Goal: Transaction & Acquisition: Purchase product/service

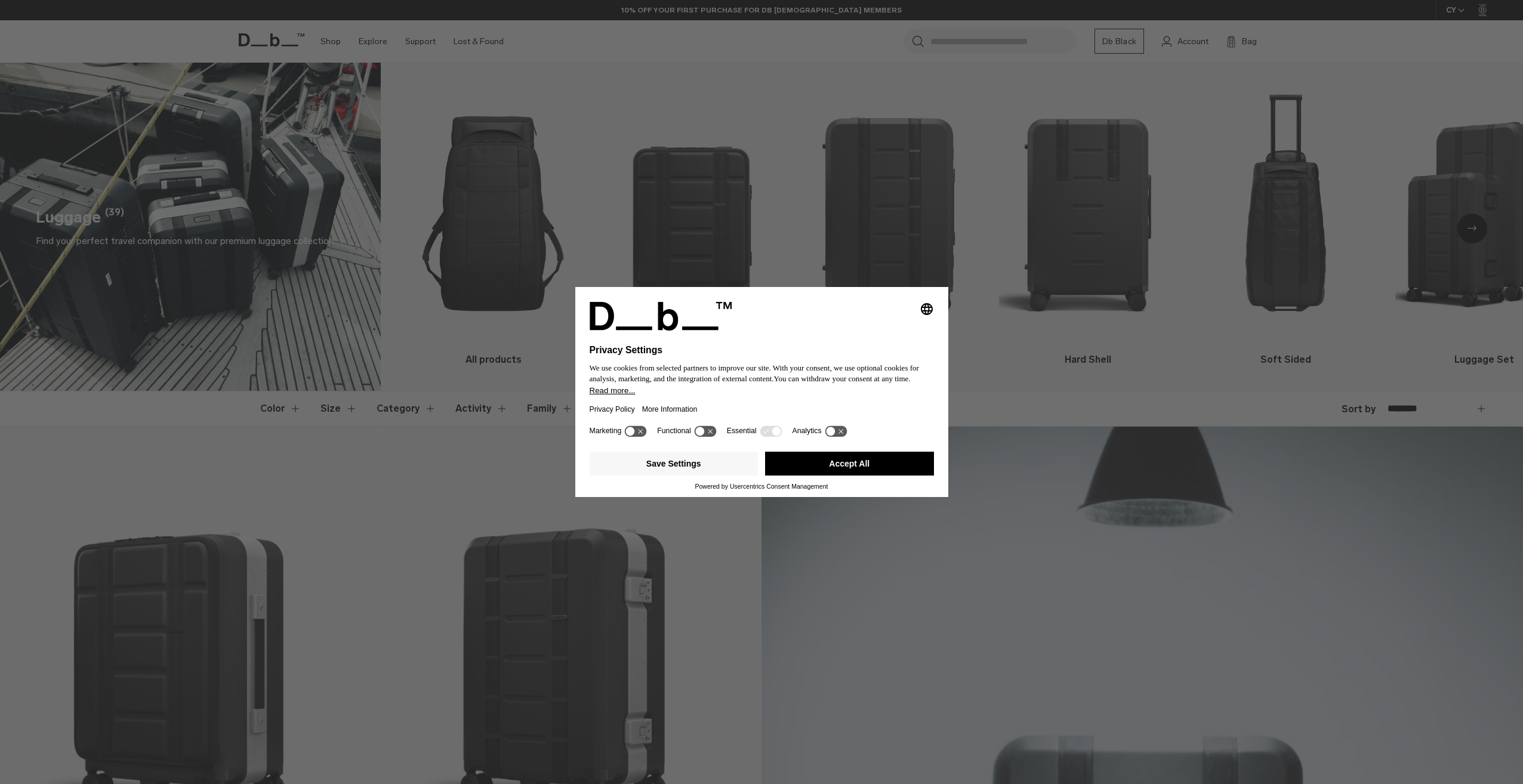
click at [878, 470] on button "Accept All" at bounding box center [850, 464] width 169 height 24
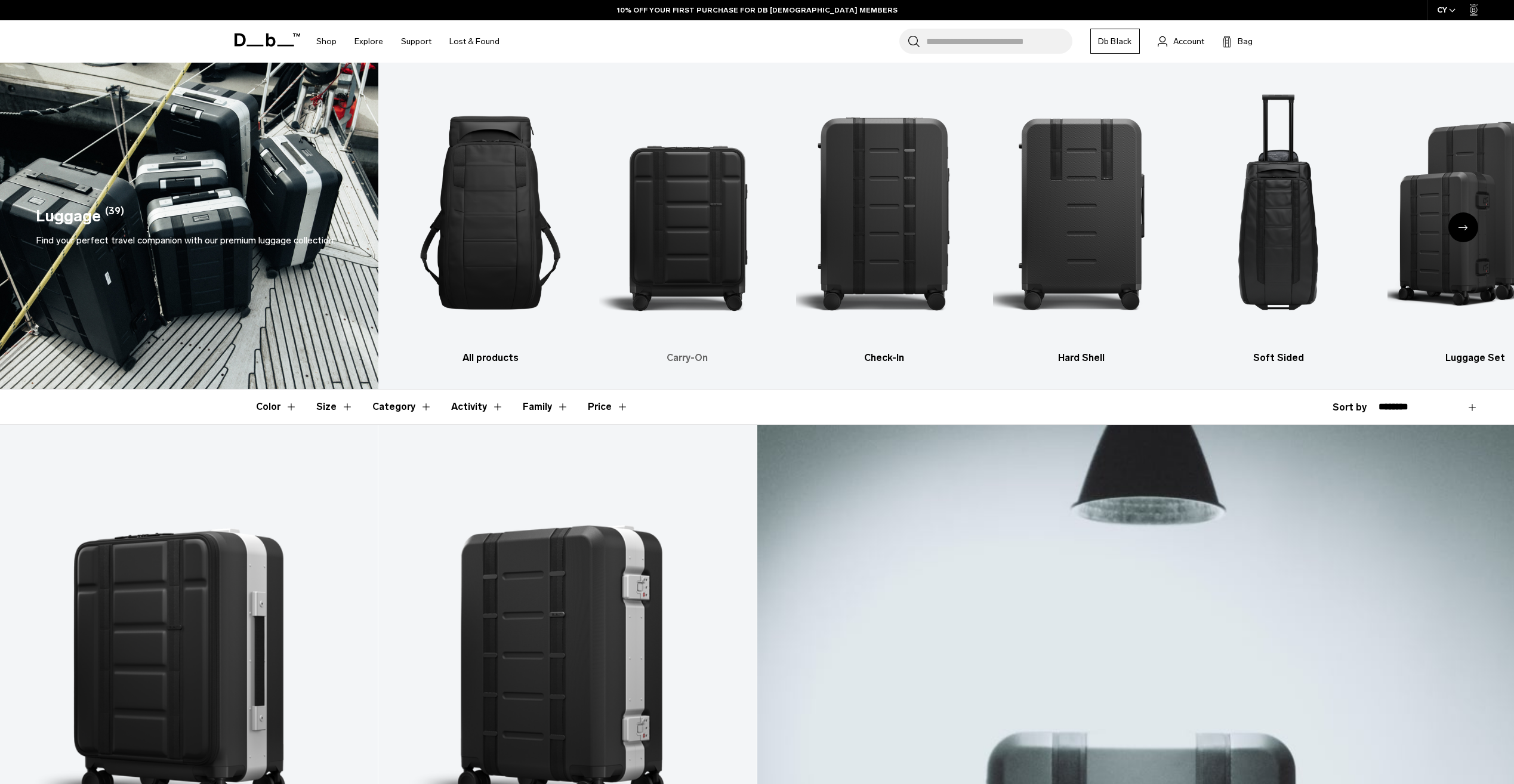
click at [713, 240] on img "2 / 6" at bounding box center [687, 212] width 176 height 264
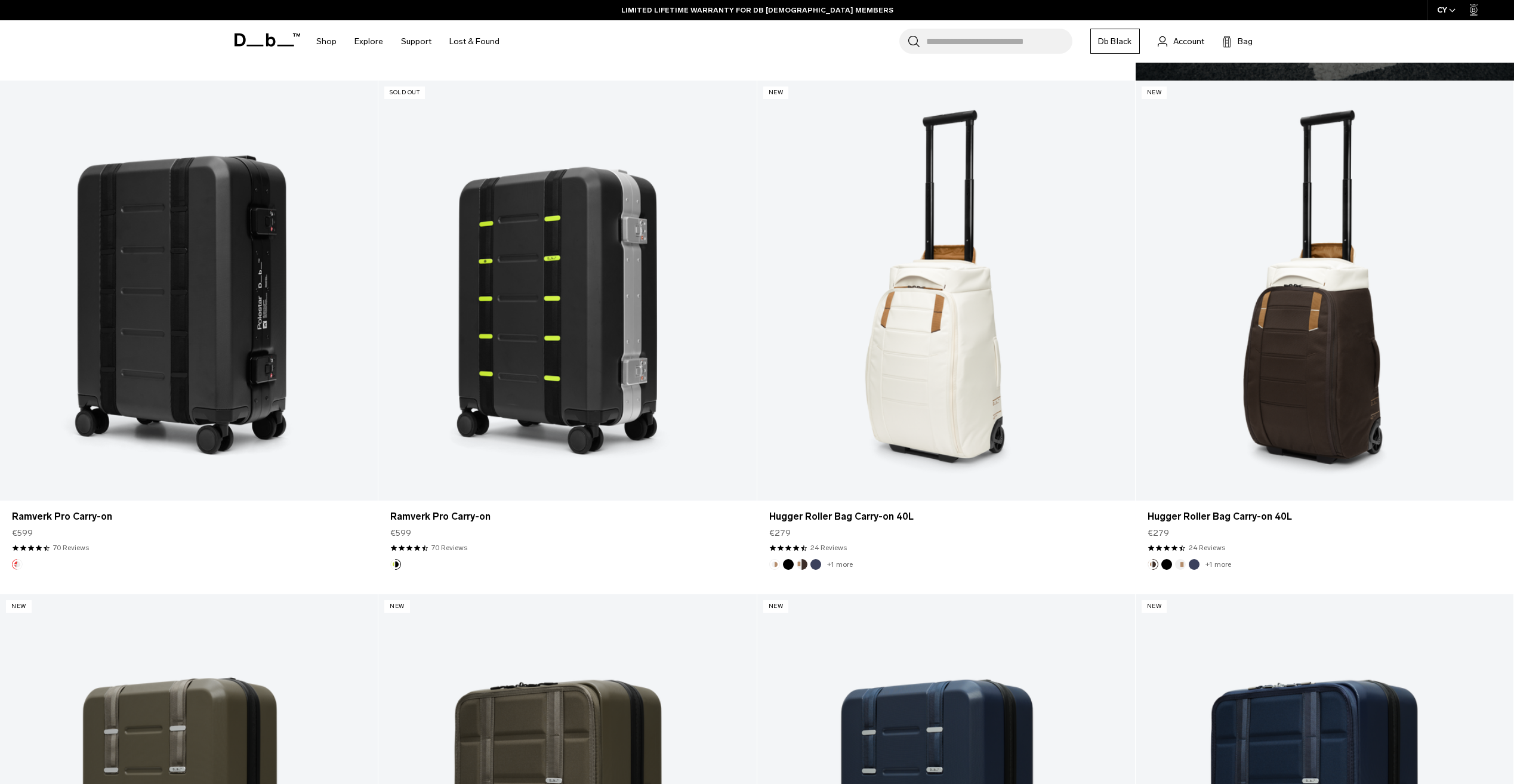
scroll to position [1910, 0]
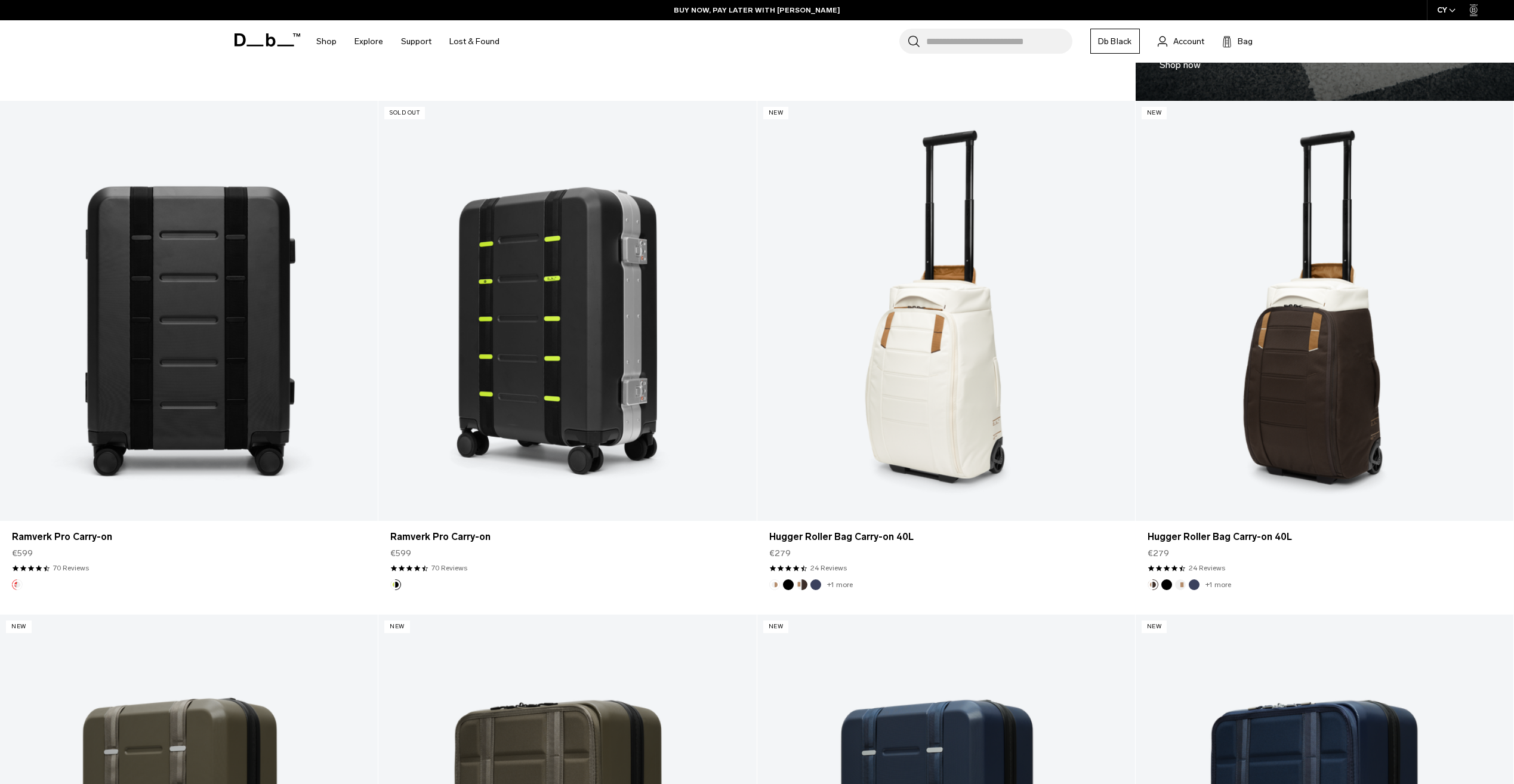
click at [236, 333] on link "Ramverk Pro Carry-on" at bounding box center [188, 311] width 377 height 420
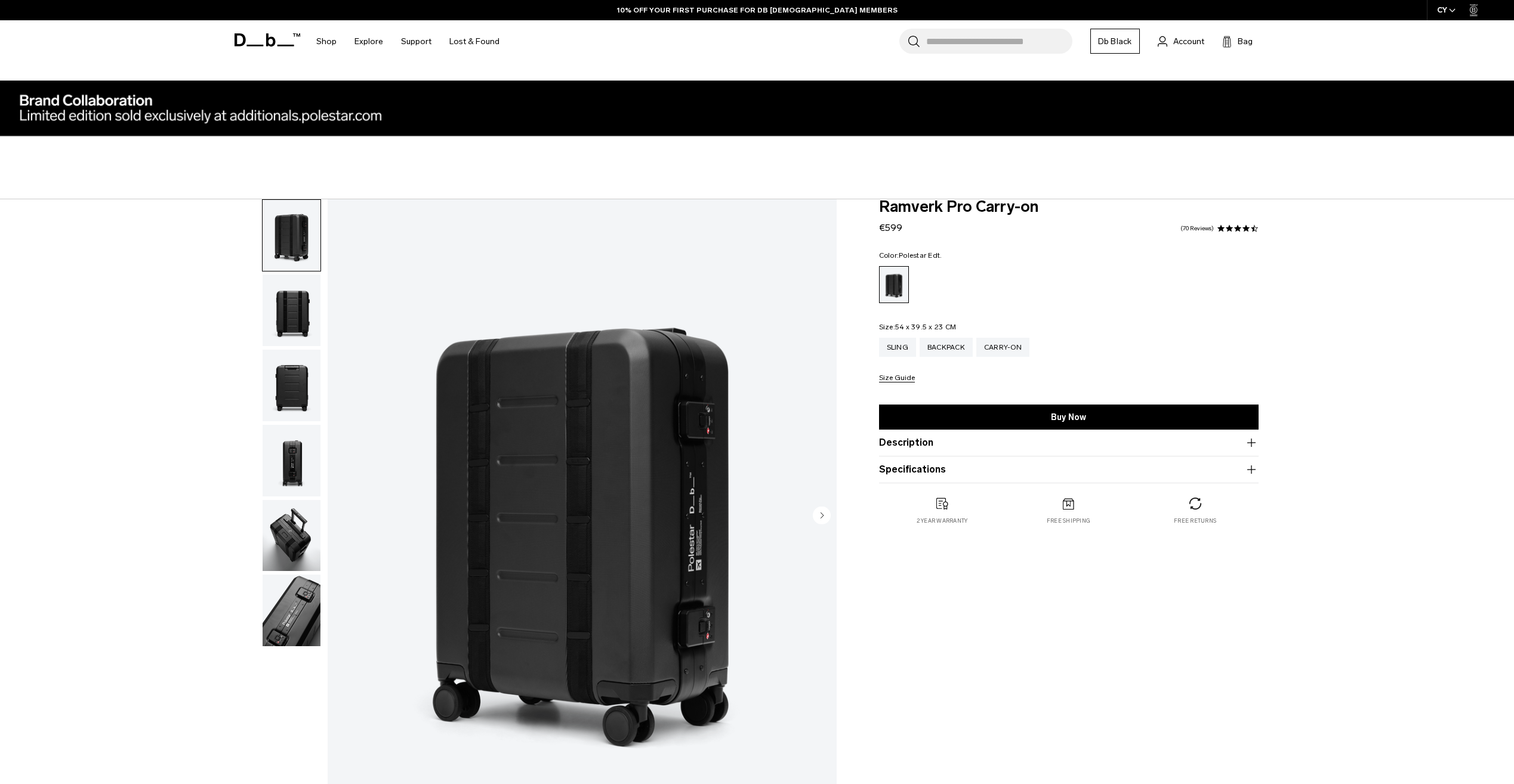
click at [305, 322] on img "button" at bounding box center [291, 310] width 58 height 72
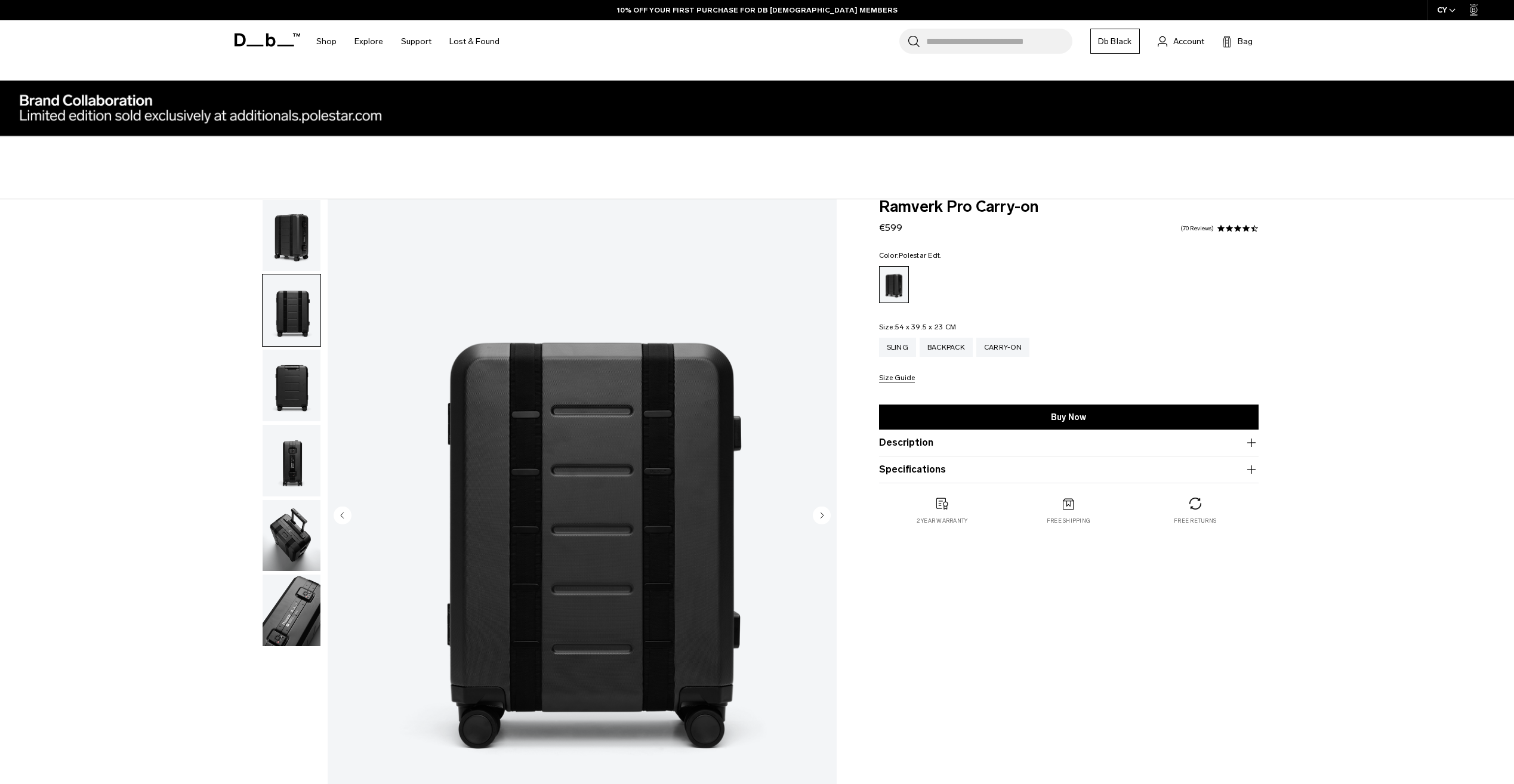
click at [288, 389] on img "button" at bounding box center [291, 385] width 58 height 72
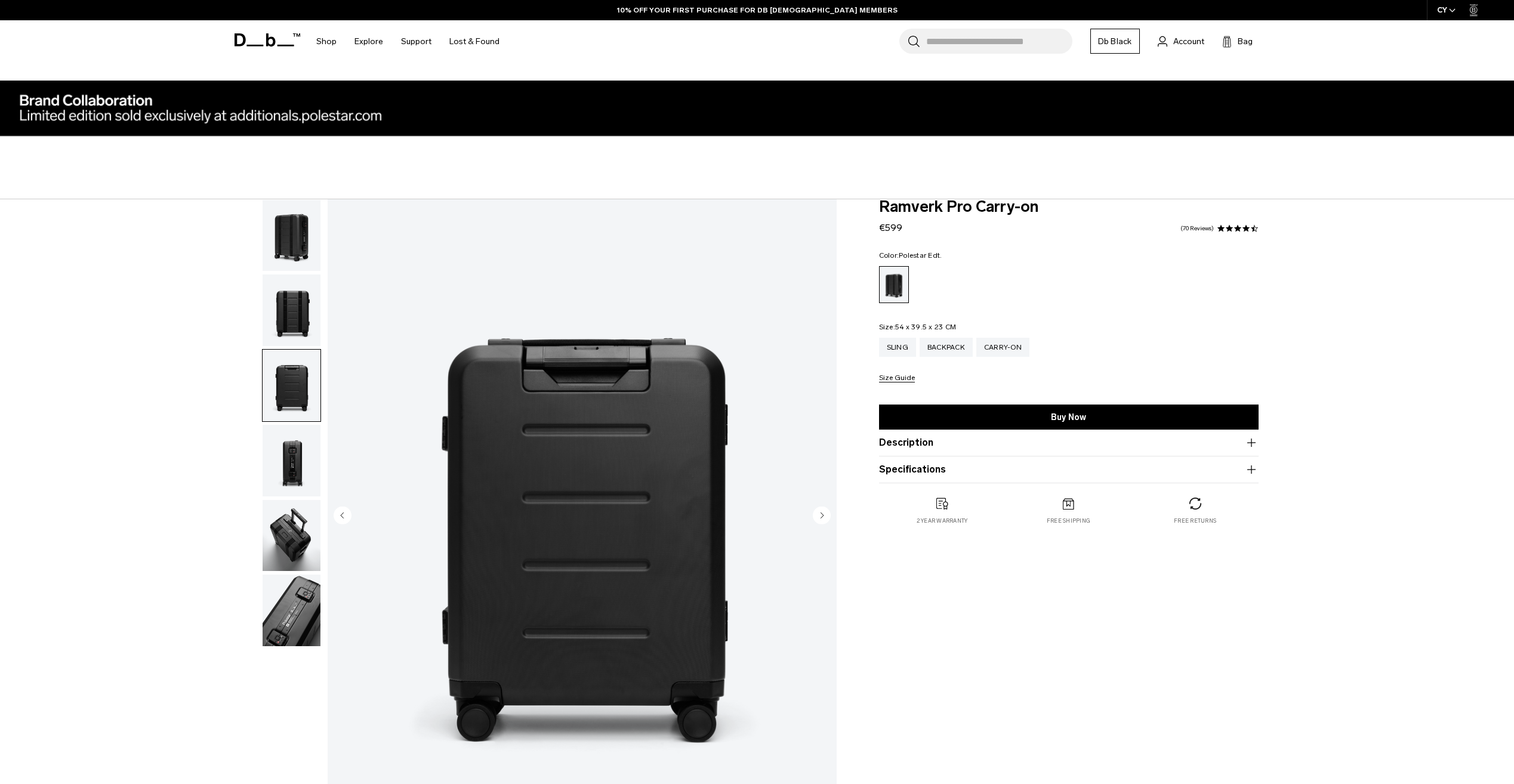
click at [282, 460] on img "button" at bounding box center [291, 460] width 58 height 72
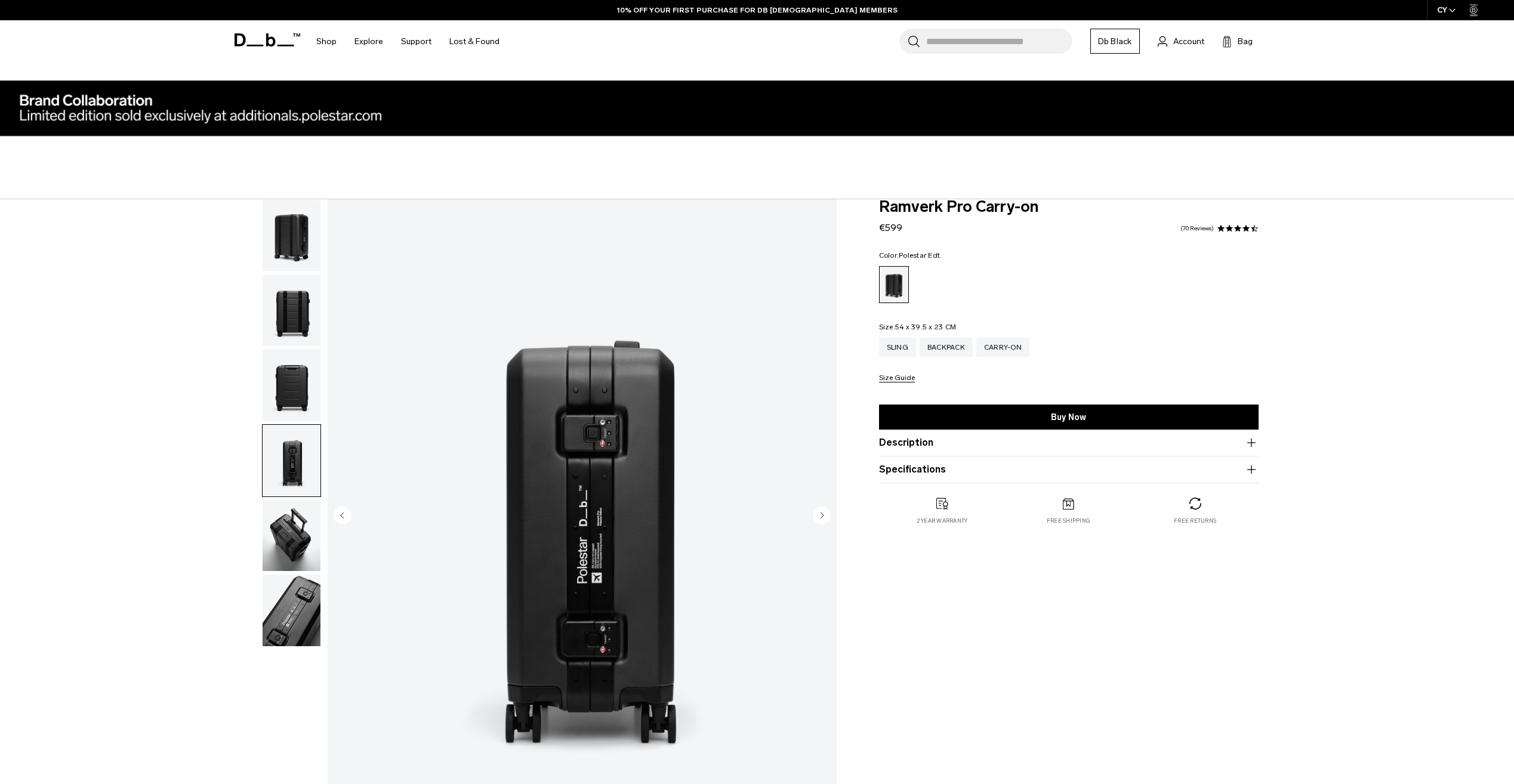
click at [307, 528] on img "button" at bounding box center [291, 535] width 58 height 72
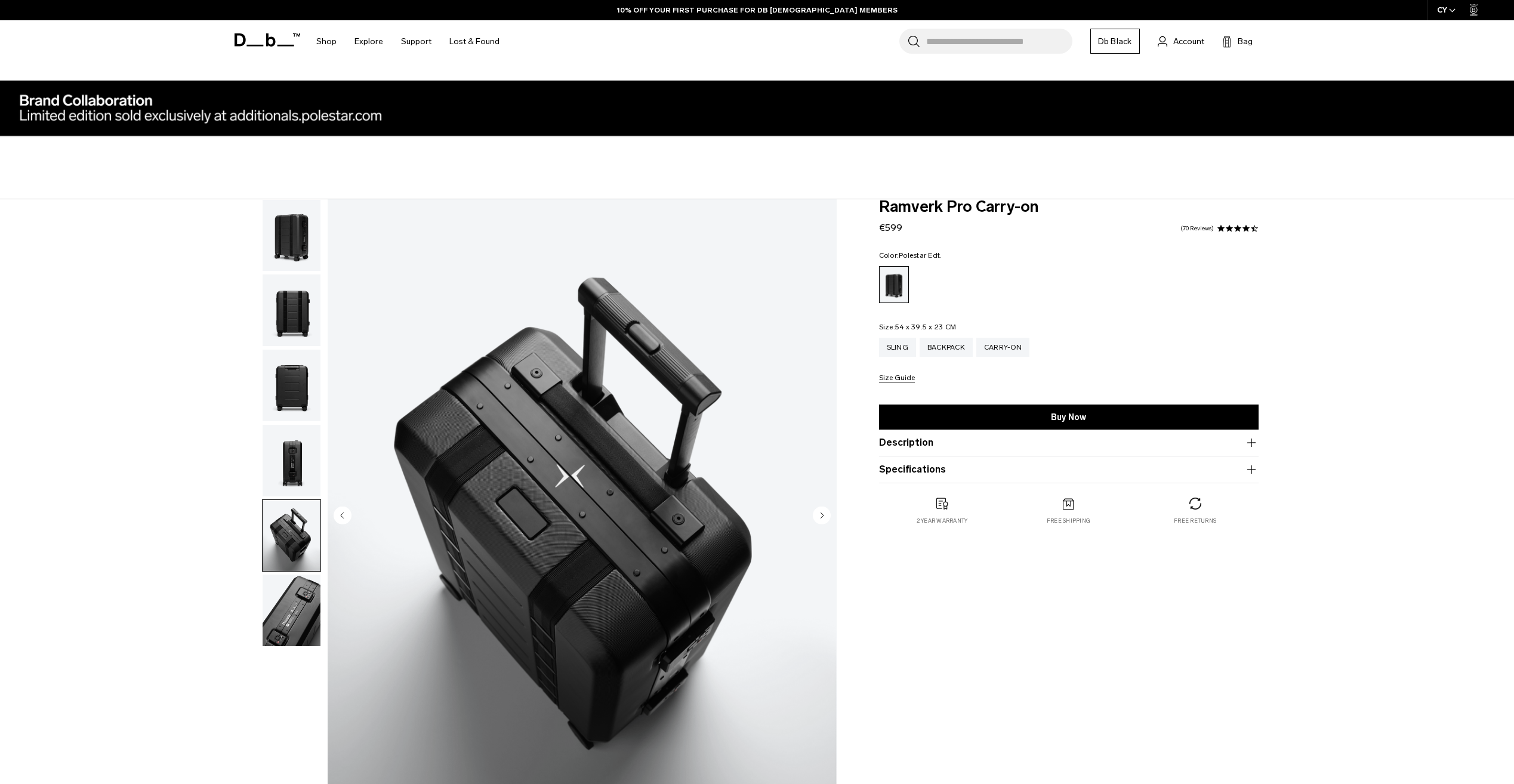
click at [291, 618] on img "button" at bounding box center [291, 610] width 58 height 72
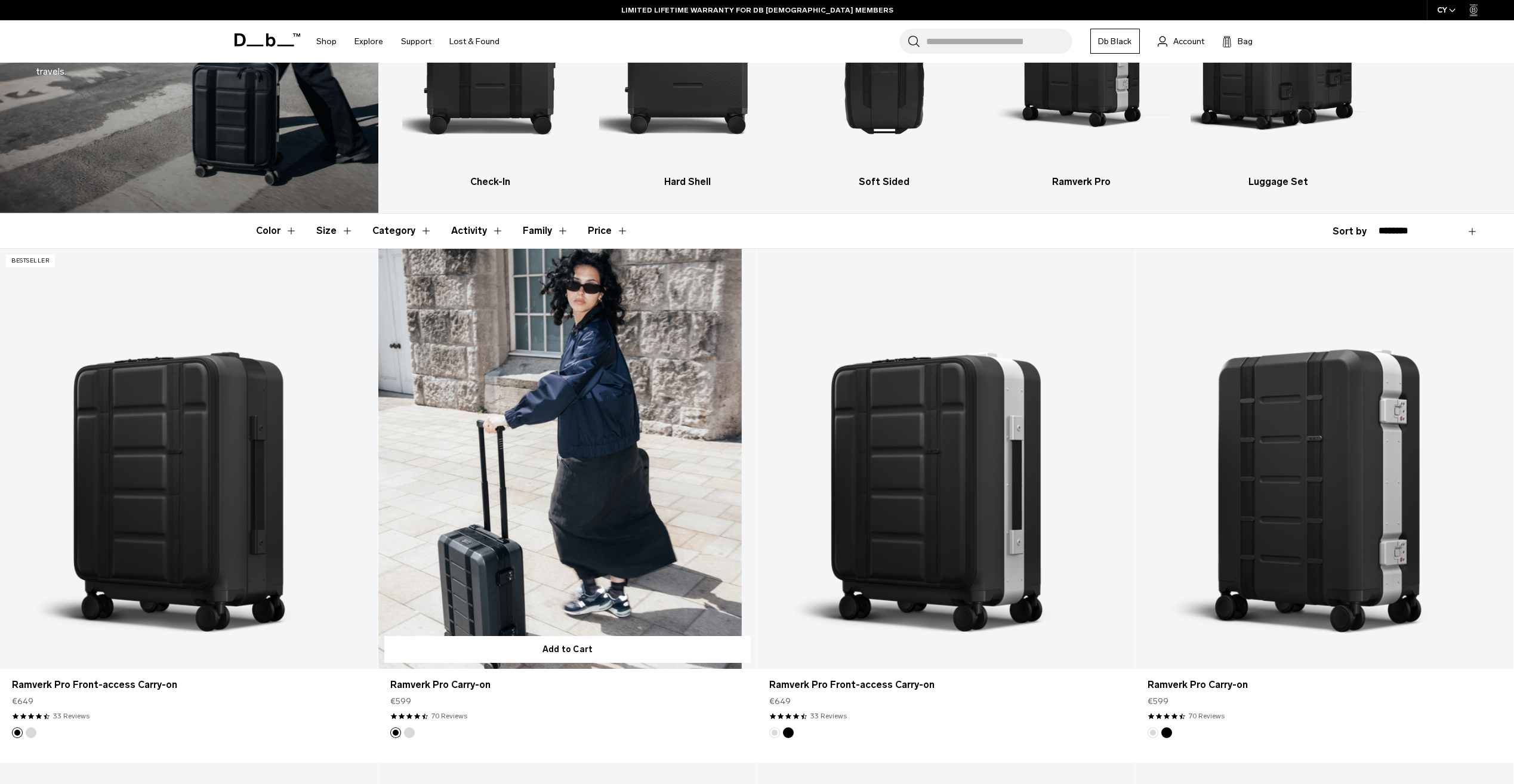
scroll to position [239, 0]
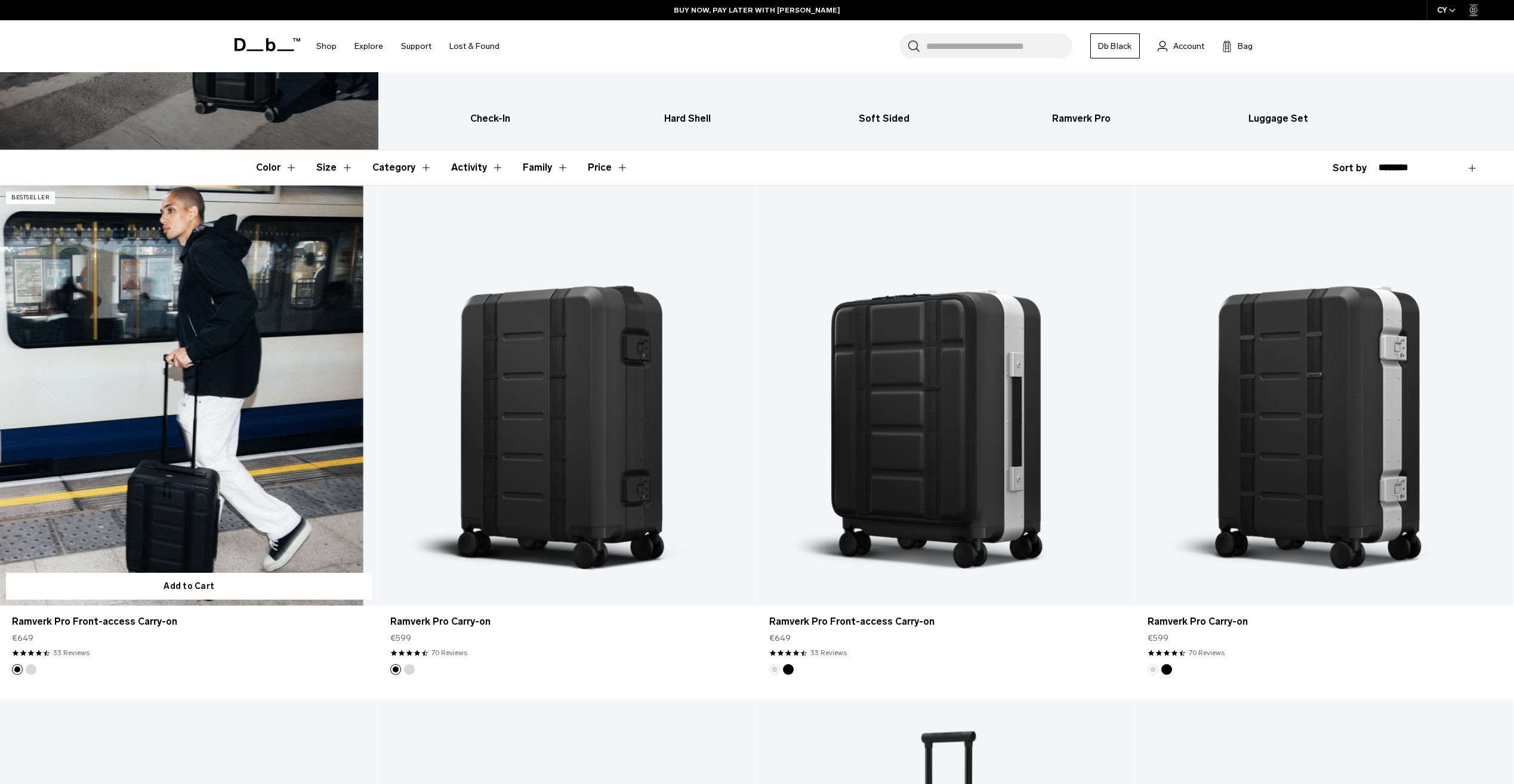
click at [182, 227] on link "Ramverk Pro Front-access Carry-on" at bounding box center [188, 395] width 377 height 420
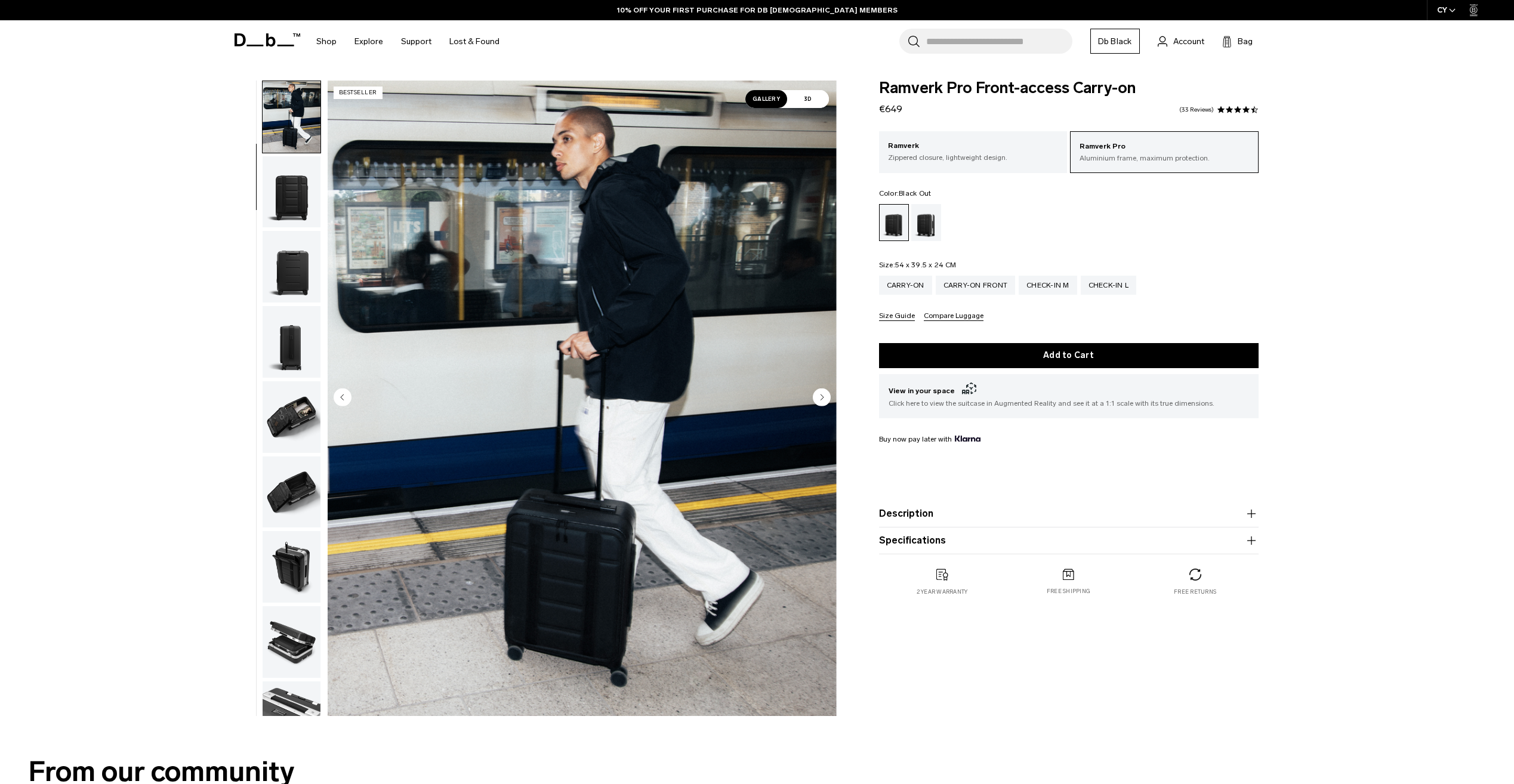
click at [279, 272] on img "button" at bounding box center [291, 266] width 58 height 72
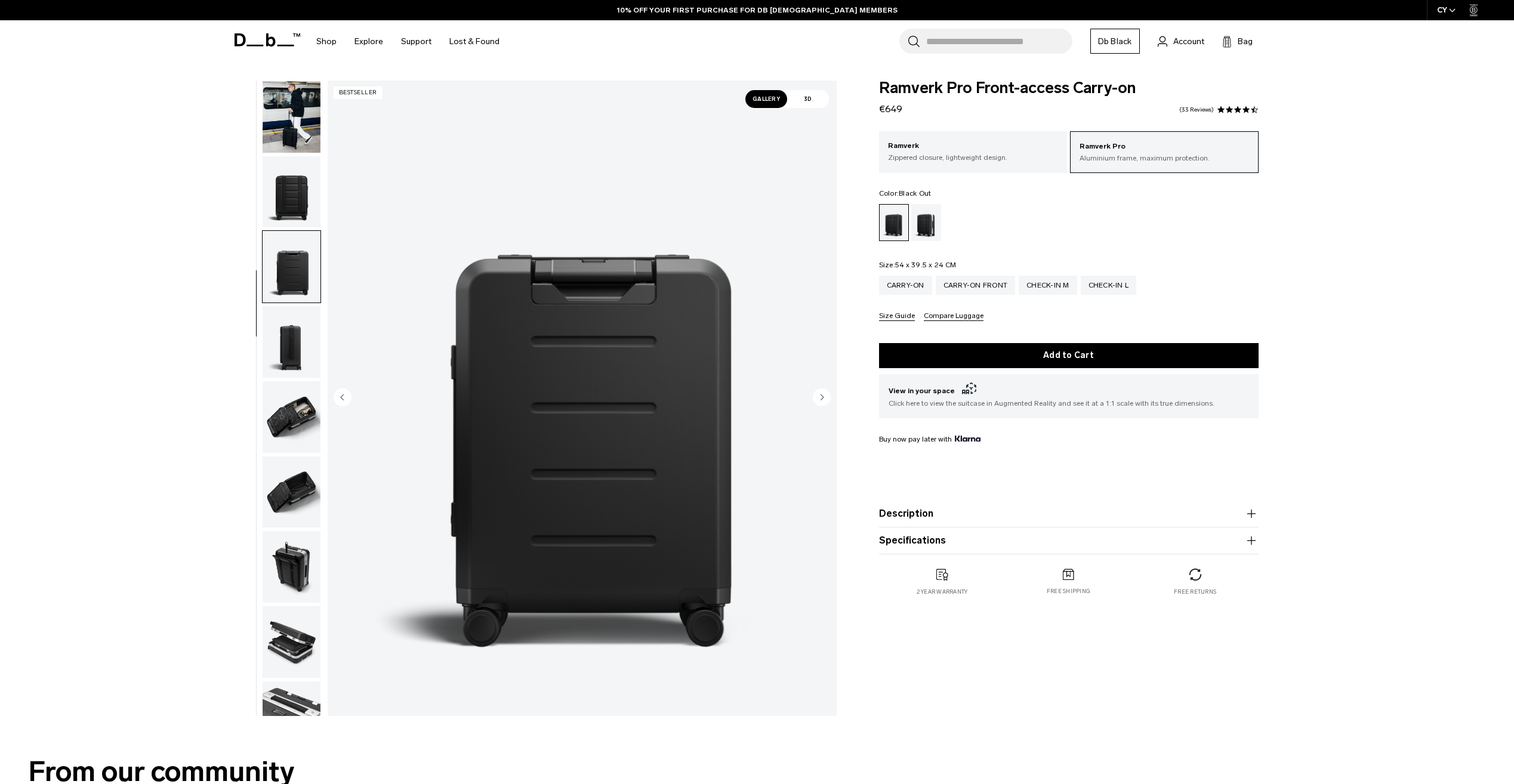
scroll to position [113, 0]
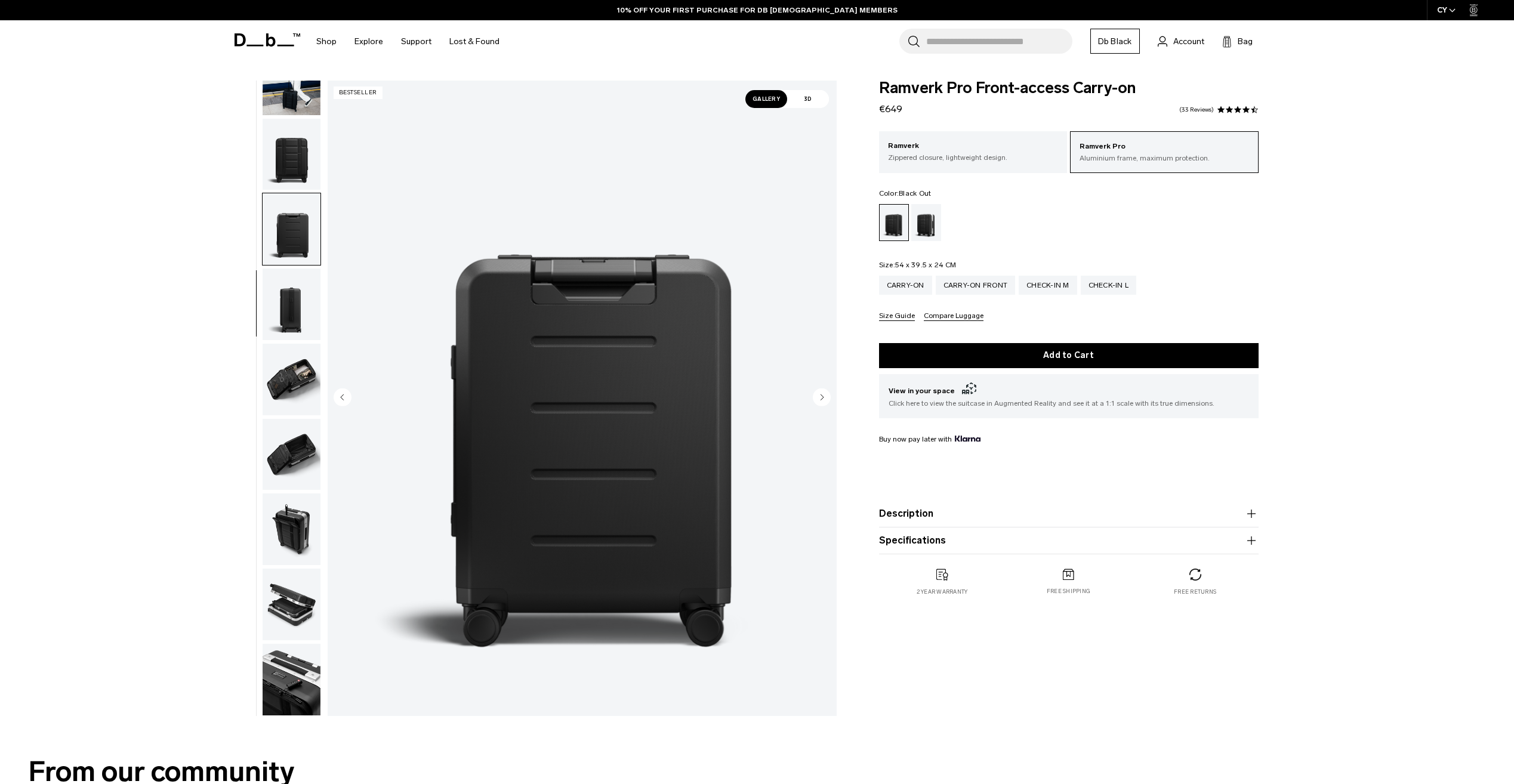
click at [282, 323] on img "button" at bounding box center [291, 304] width 58 height 72
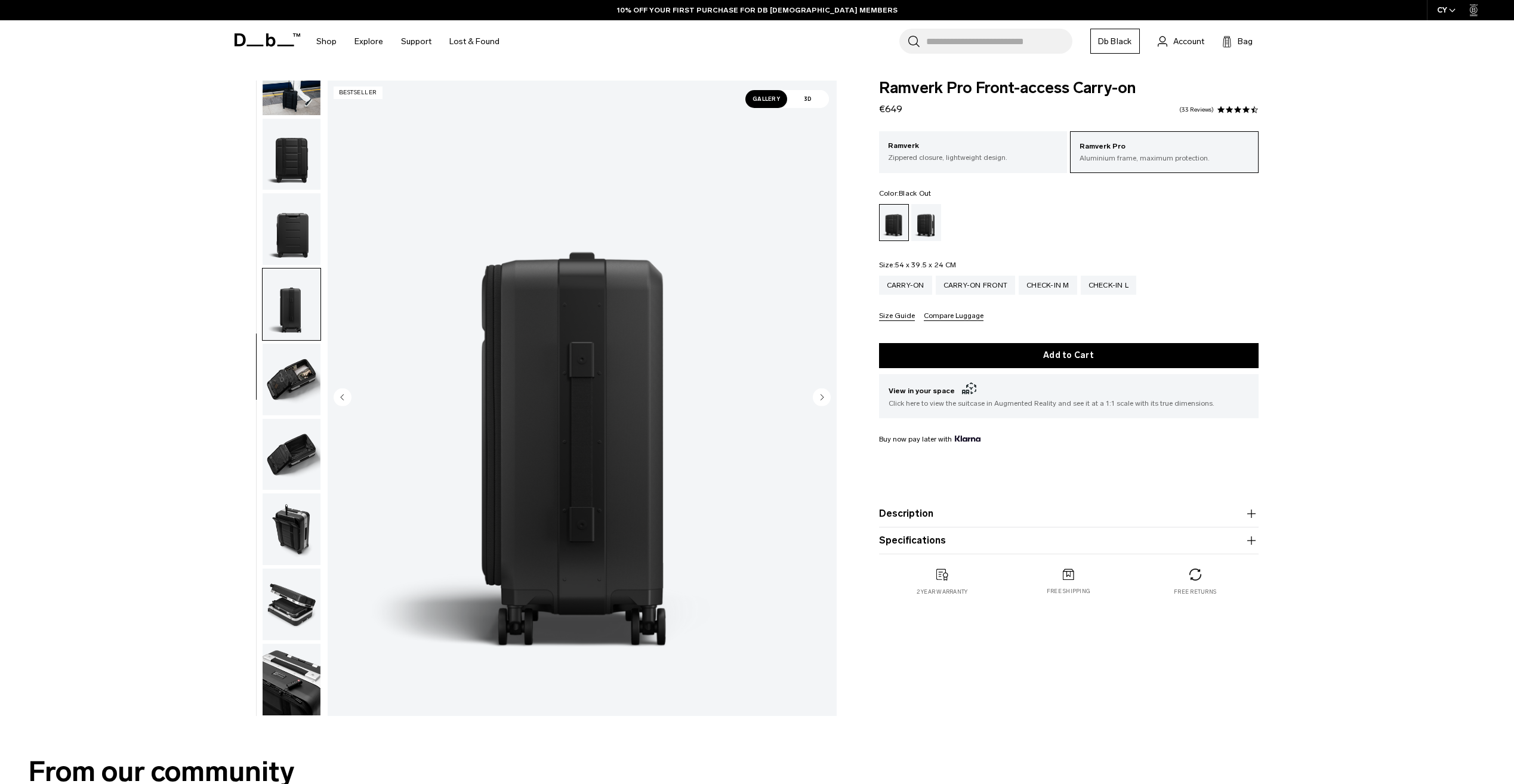
click at [285, 371] on img "button" at bounding box center [291, 379] width 58 height 72
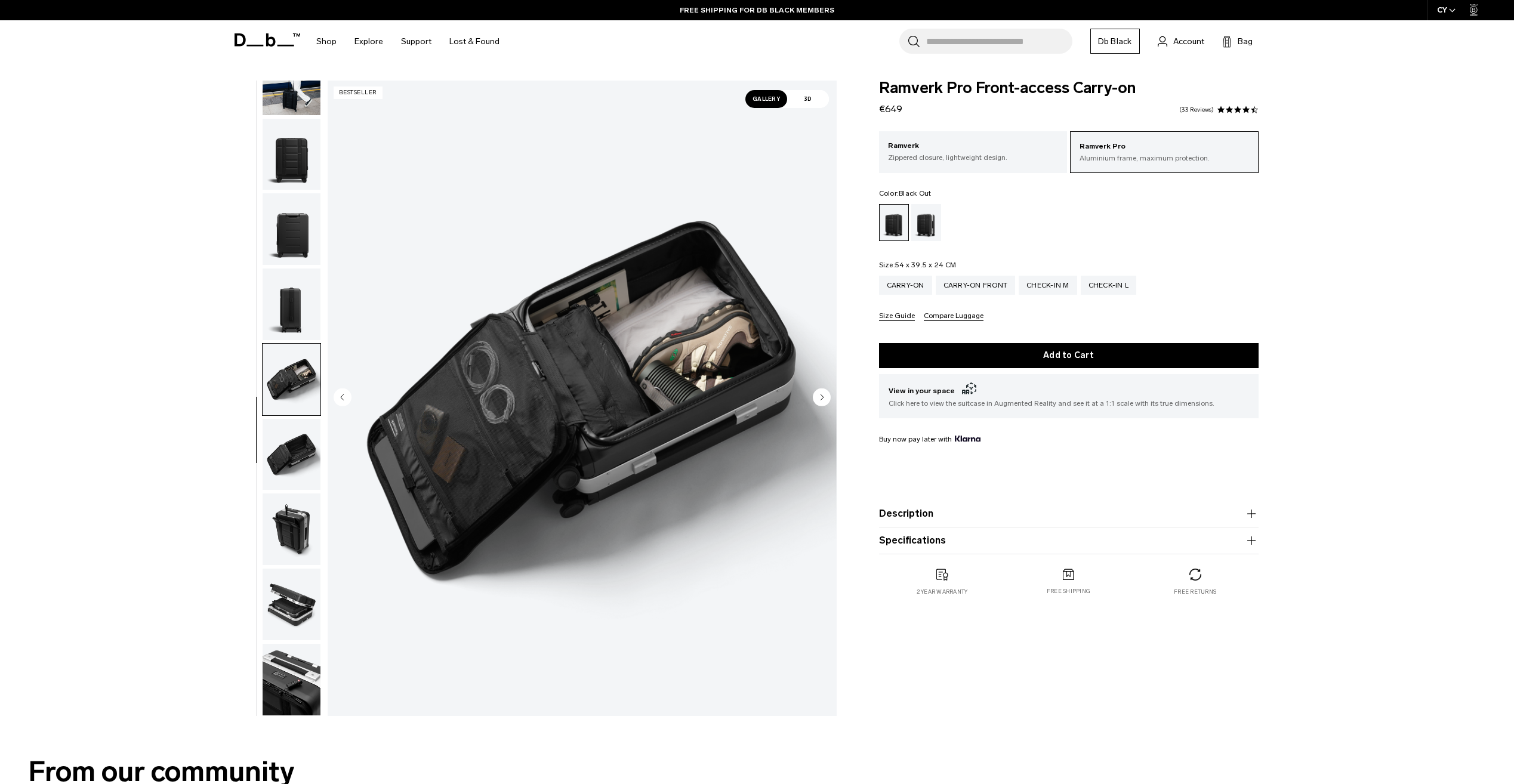
click at [297, 447] on img "button" at bounding box center [291, 454] width 58 height 72
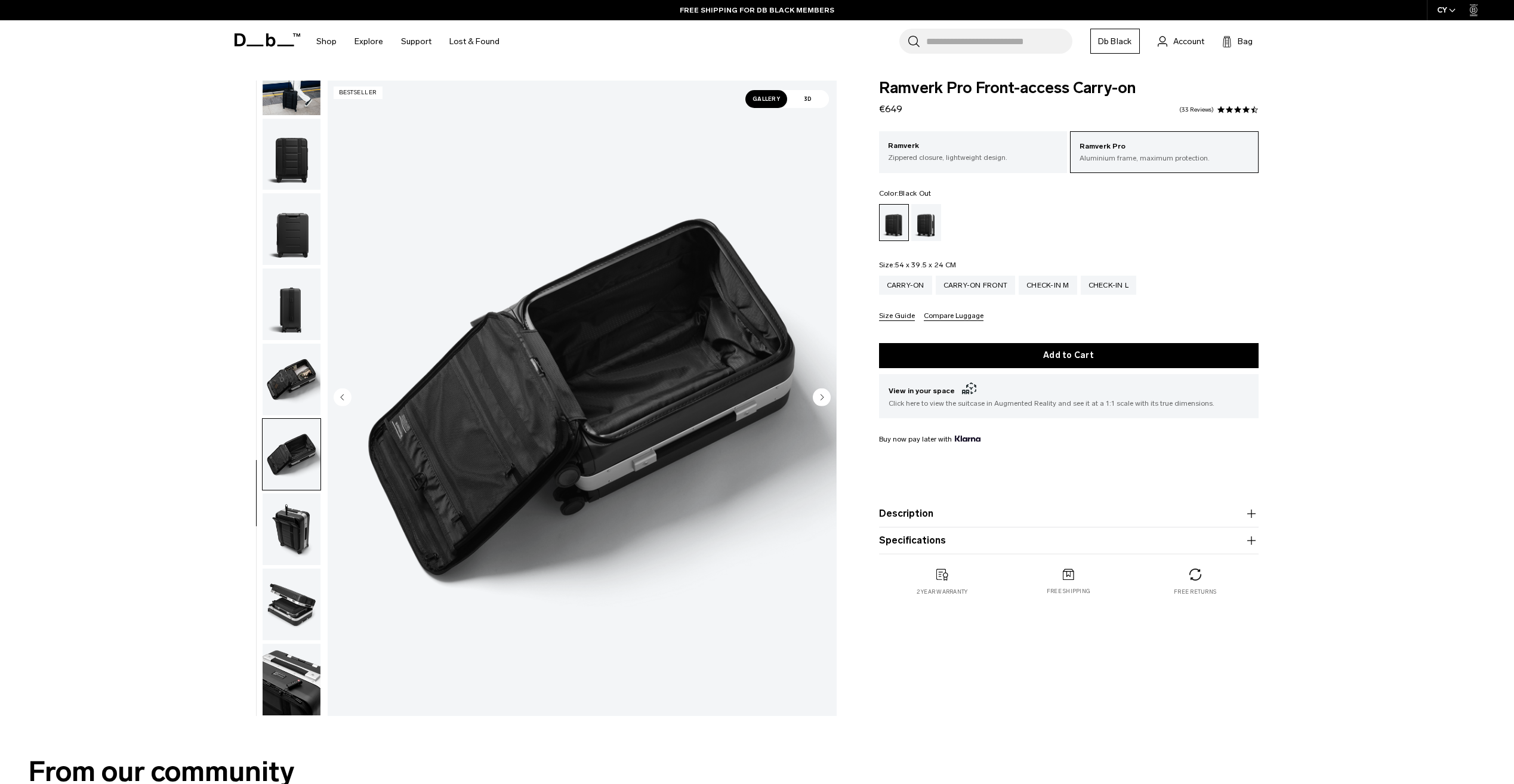
click at [296, 480] on img "button" at bounding box center [291, 454] width 58 height 72
click at [295, 540] on img "button" at bounding box center [291, 528] width 58 height 72
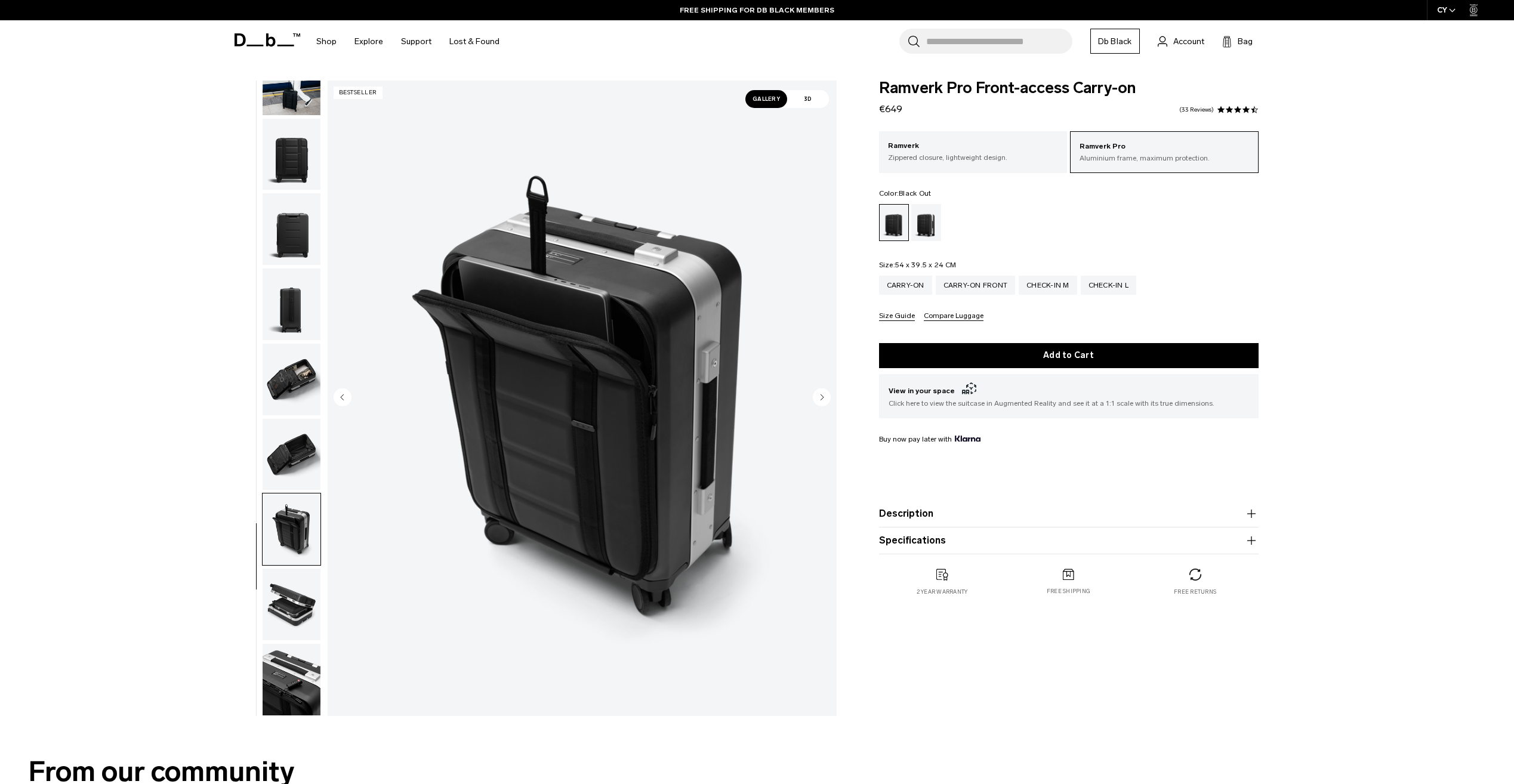
click at [301, 601] on img "button" at bounding box center [291, 604] width 58 height 72
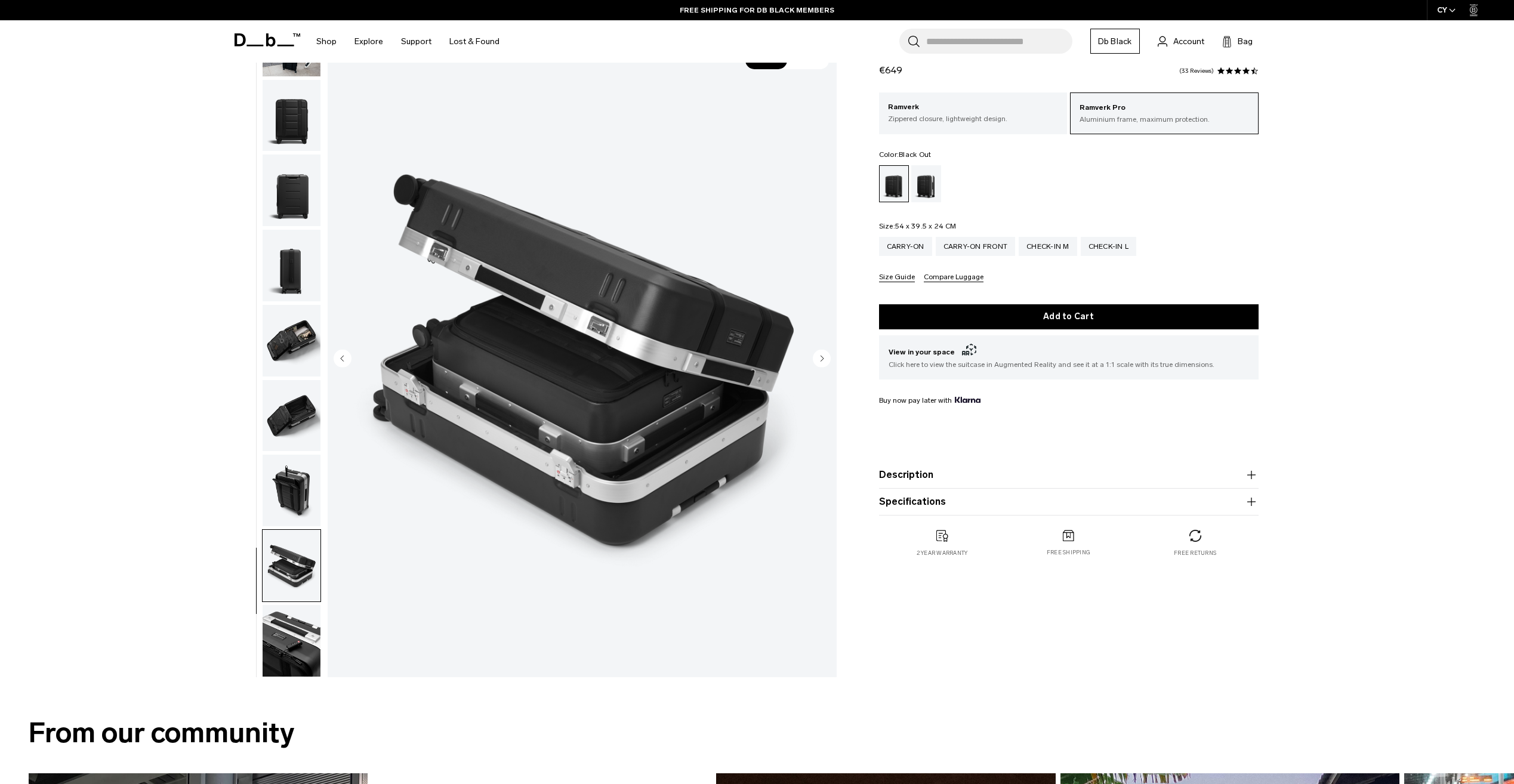
scroll to position [60, 0]
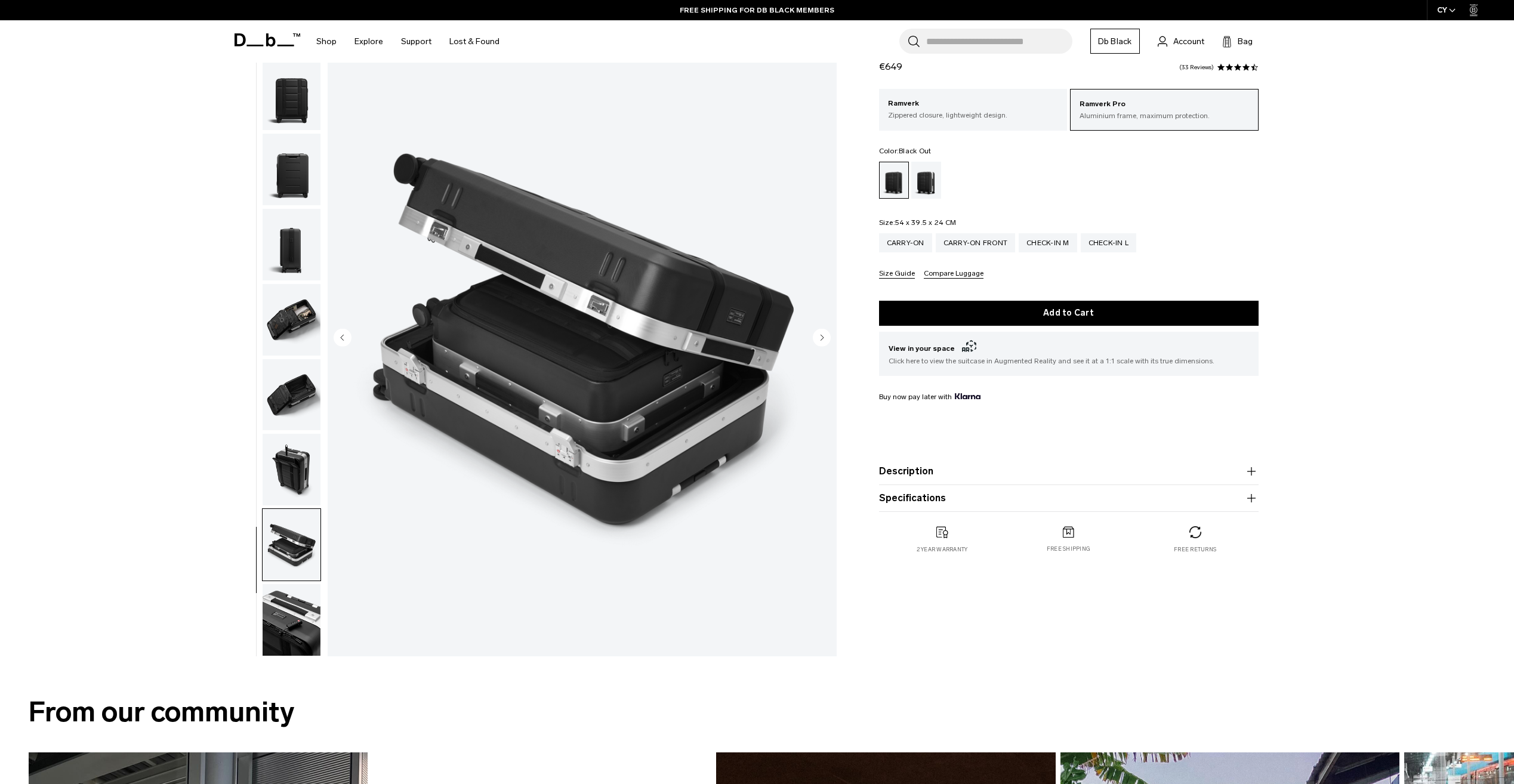
click at [298, 605] on img "button" at bounding box center [291, 619] width 58 height 72
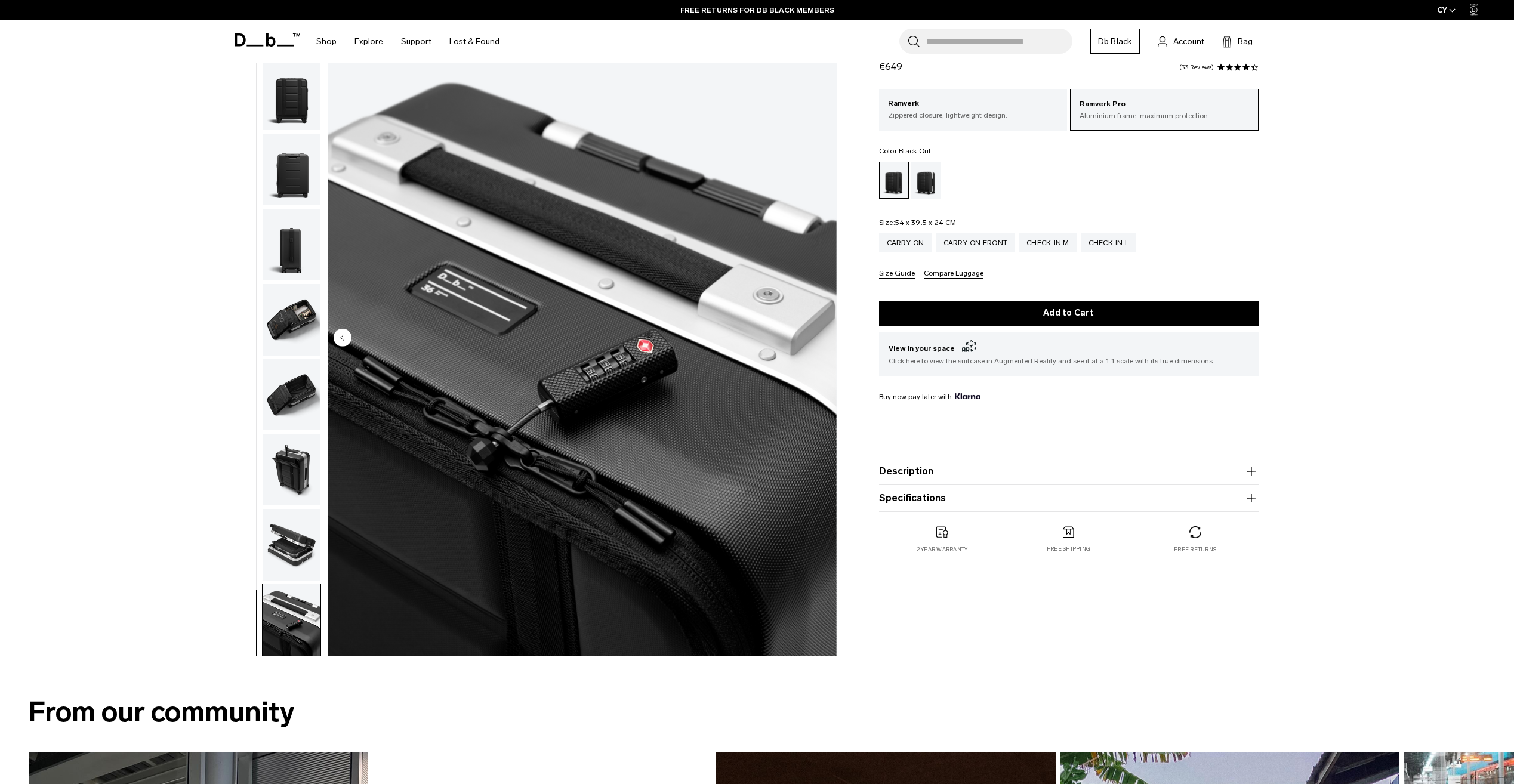
click at [290, 562] on img "button" at bounding box center [291, 544] width 58 height 72
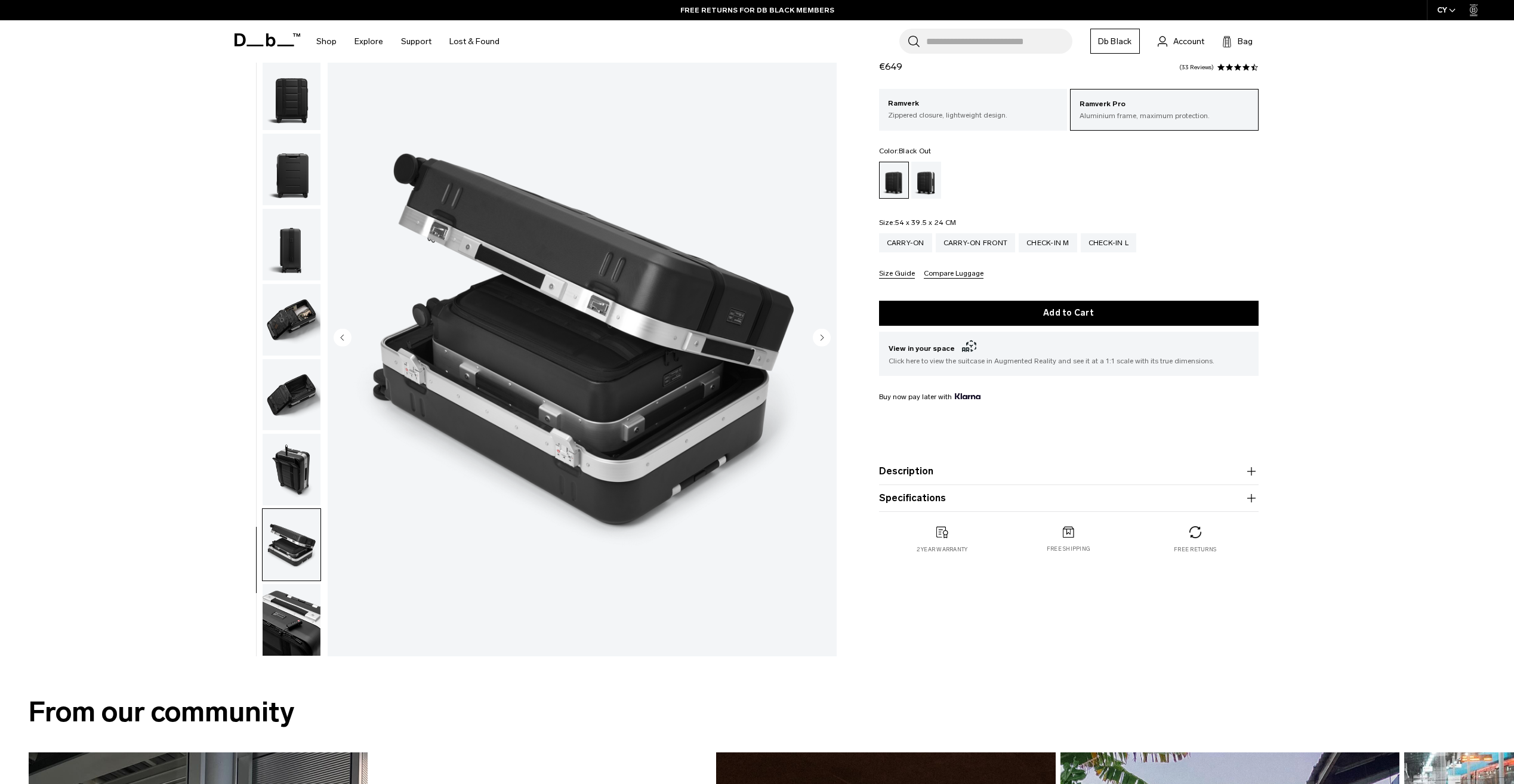
click at [298, 524] on img "button" at bounding box center [291, 544] width 58 height 72
click at [290, 472] on img "button" at bounding box center [291, 469] width 58 height 72
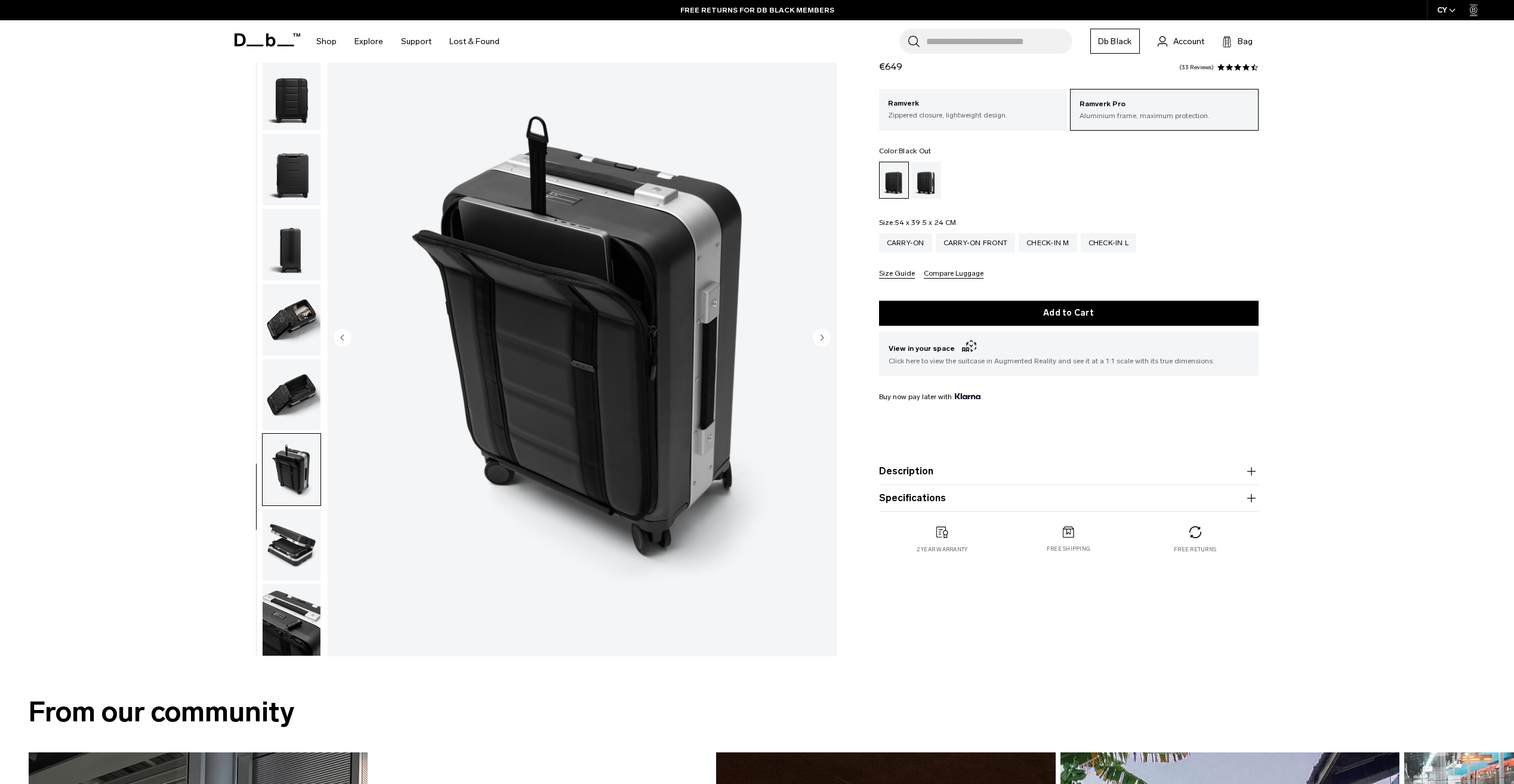
click at [283, 609] on img "button" at bounding box center [291, 619] width 58 height 72
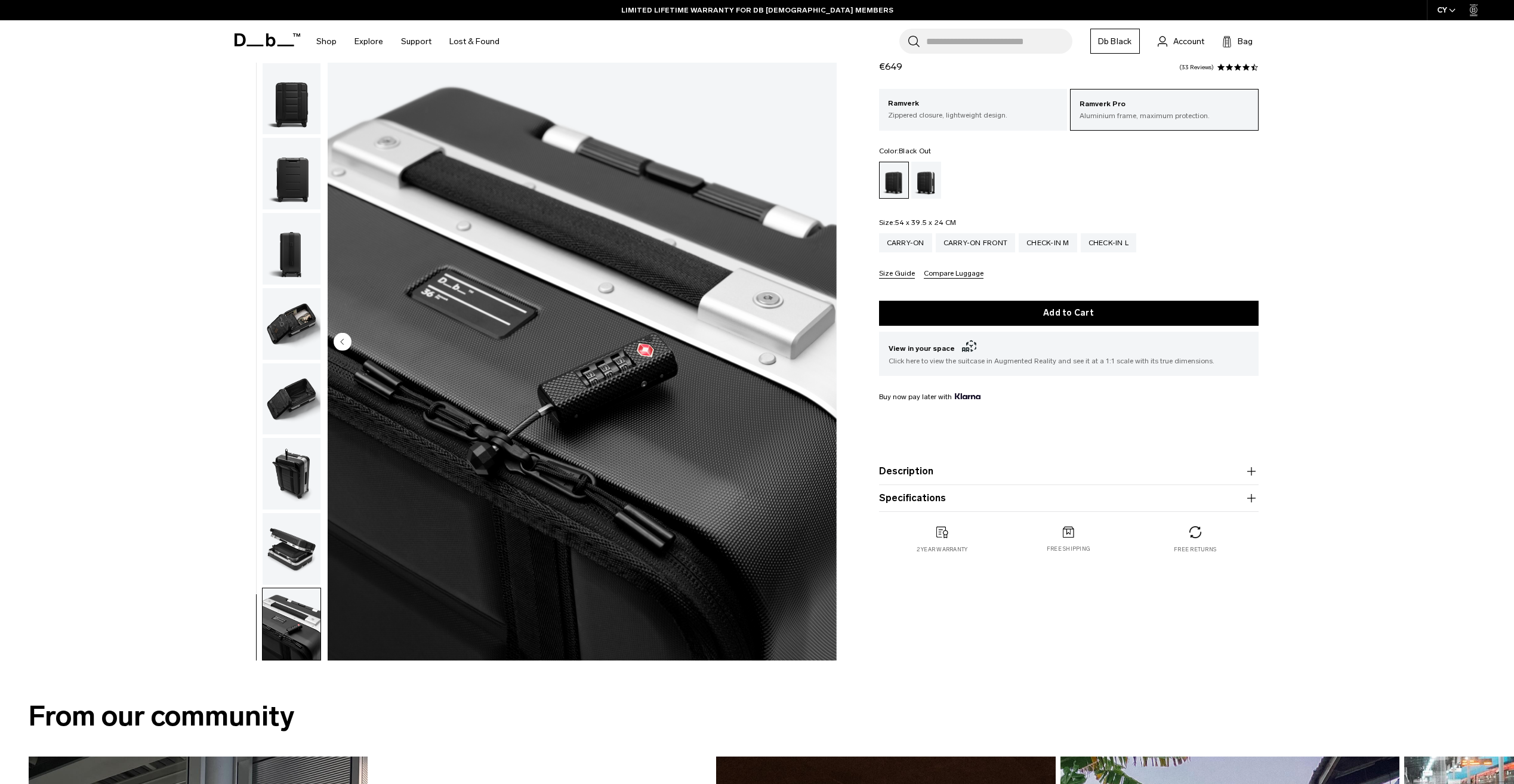
scroll to position [0, 0]
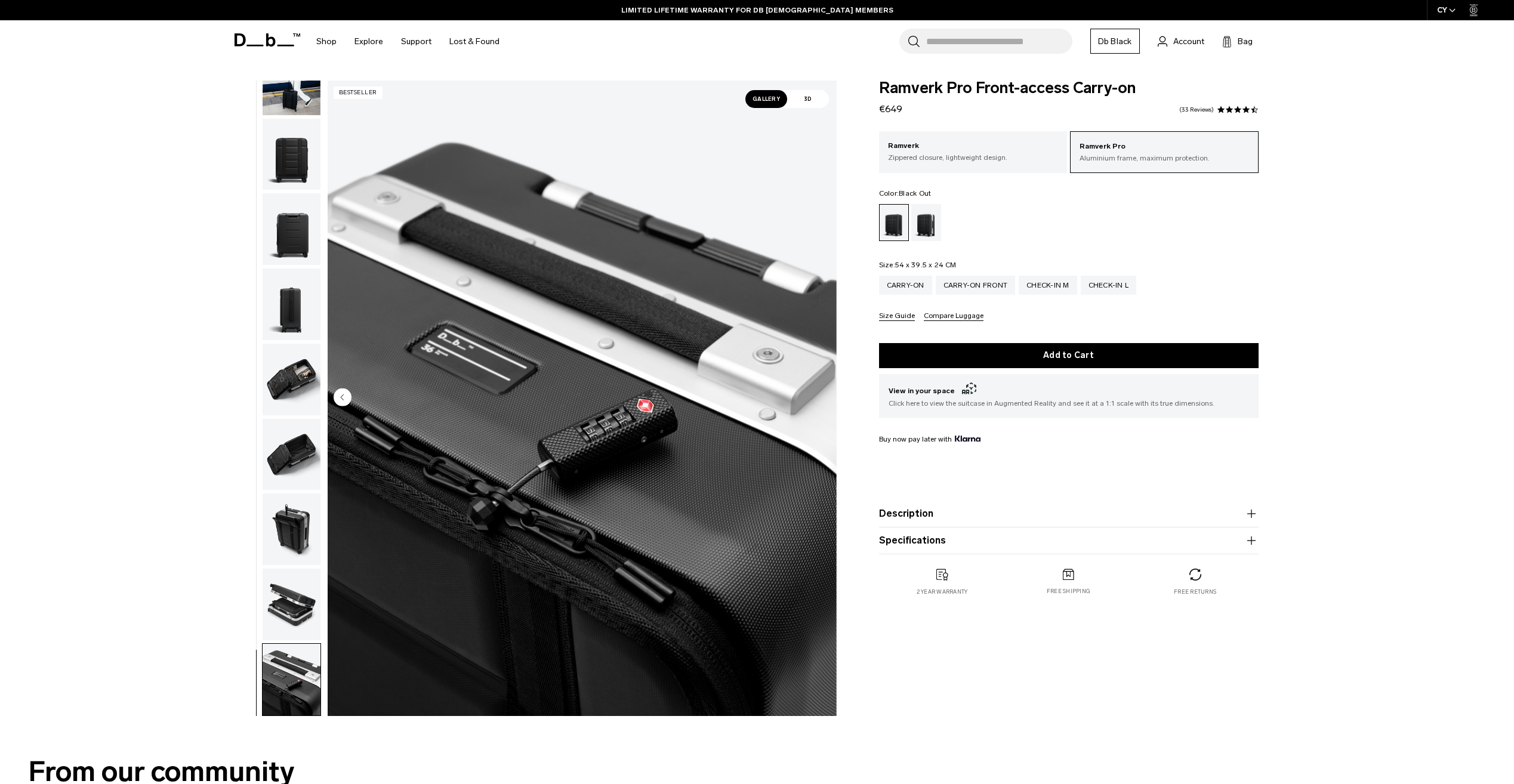
click at [293, 464] on img "button" at bounding box center [291, 454] width 58 height 72
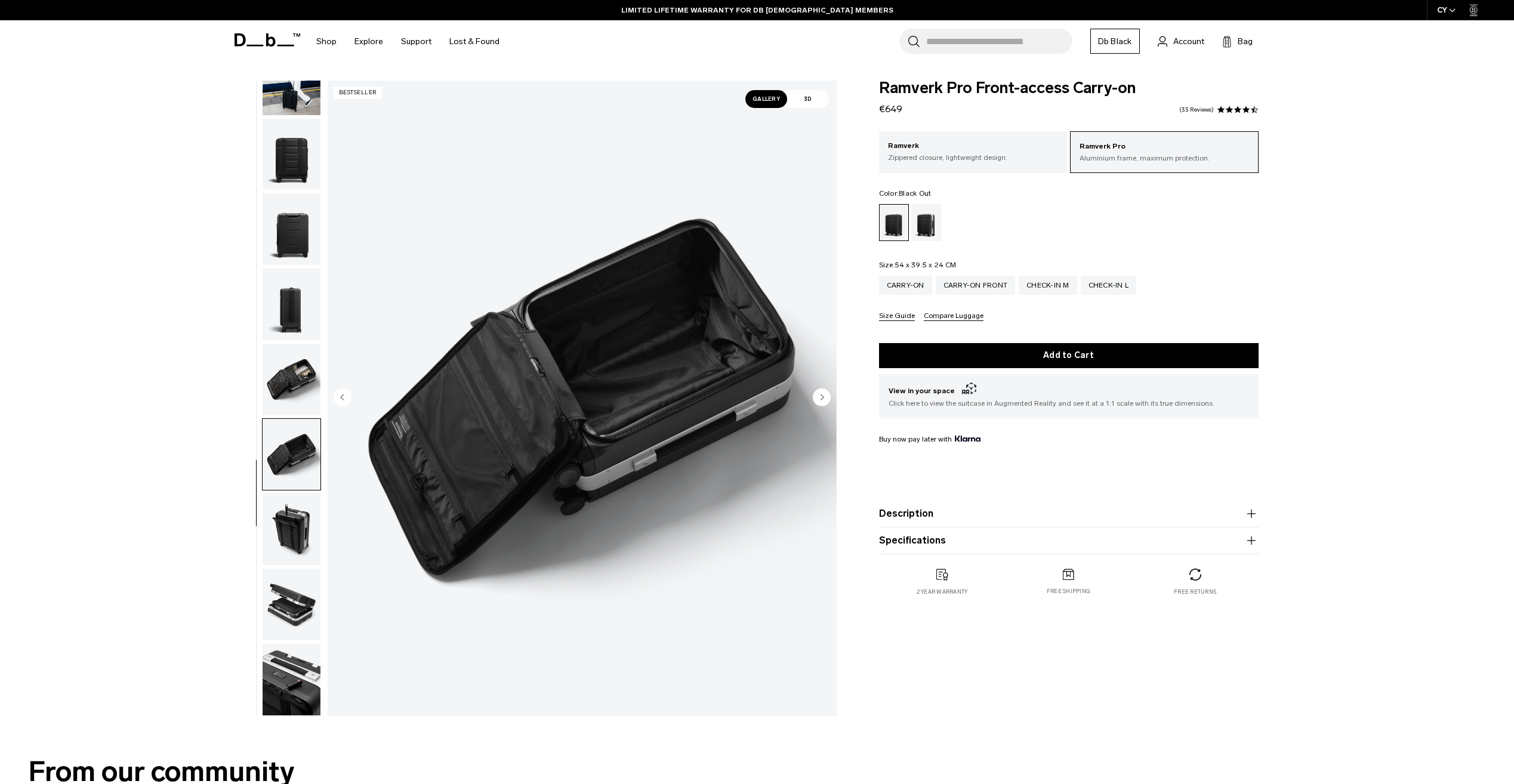
click at [309, 516] on img "button" at bounding box center [291, 528] width 58 height 72
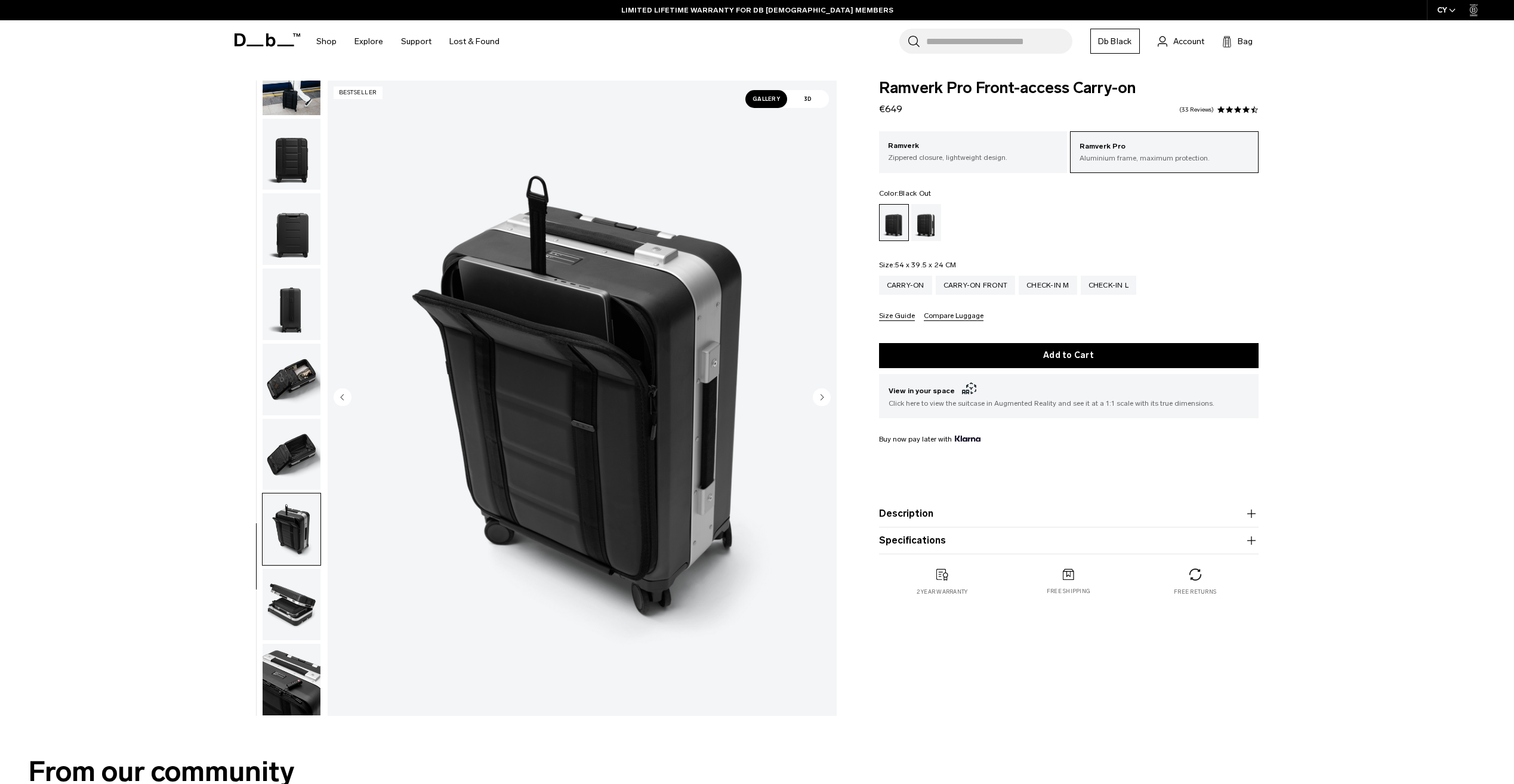
click at [295, 294] on img "button" at bounding box center [291, 304] width 58 height 72
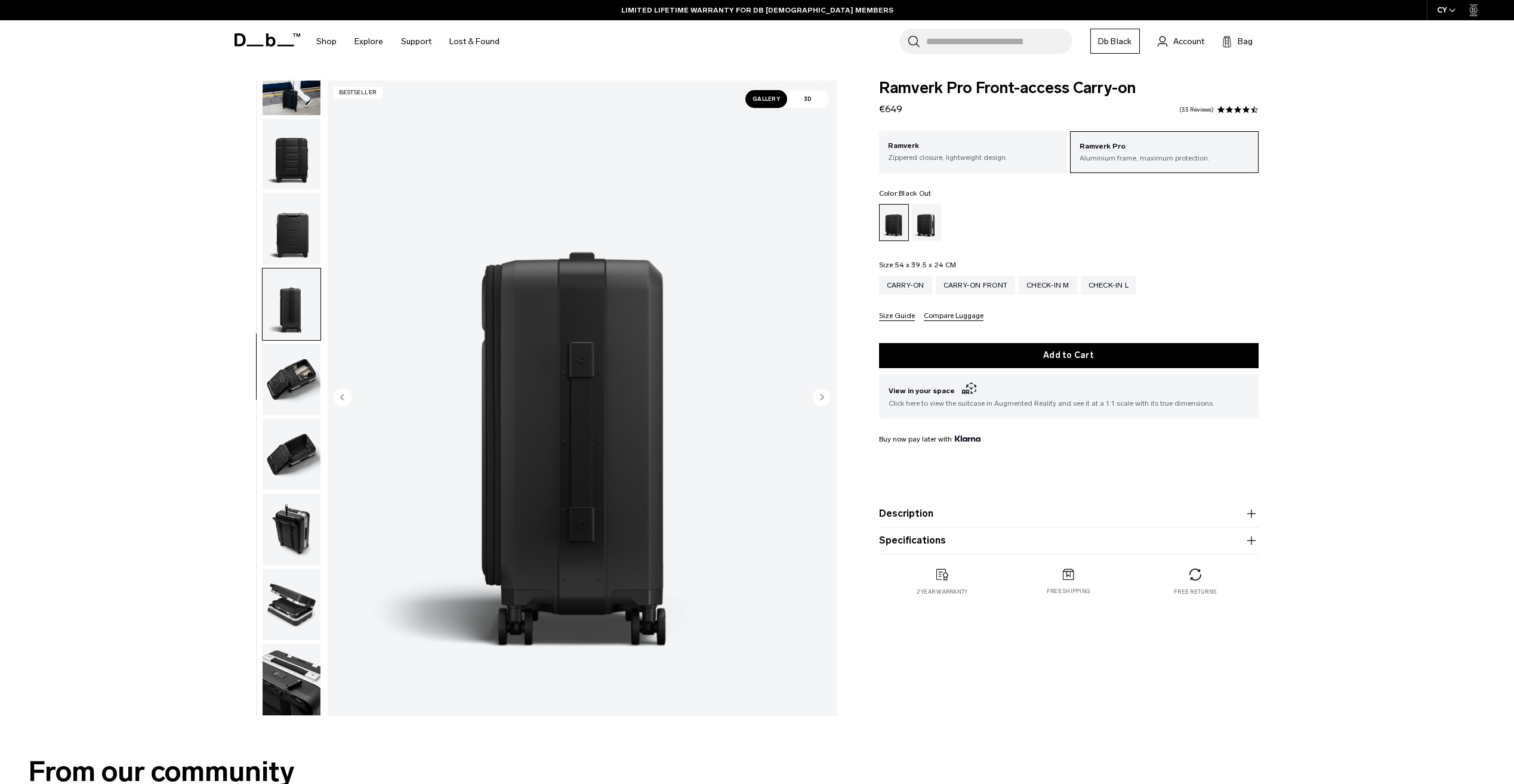
click at [282, 229] on img "button" at bounding box center [291, 229] width 58 height 72
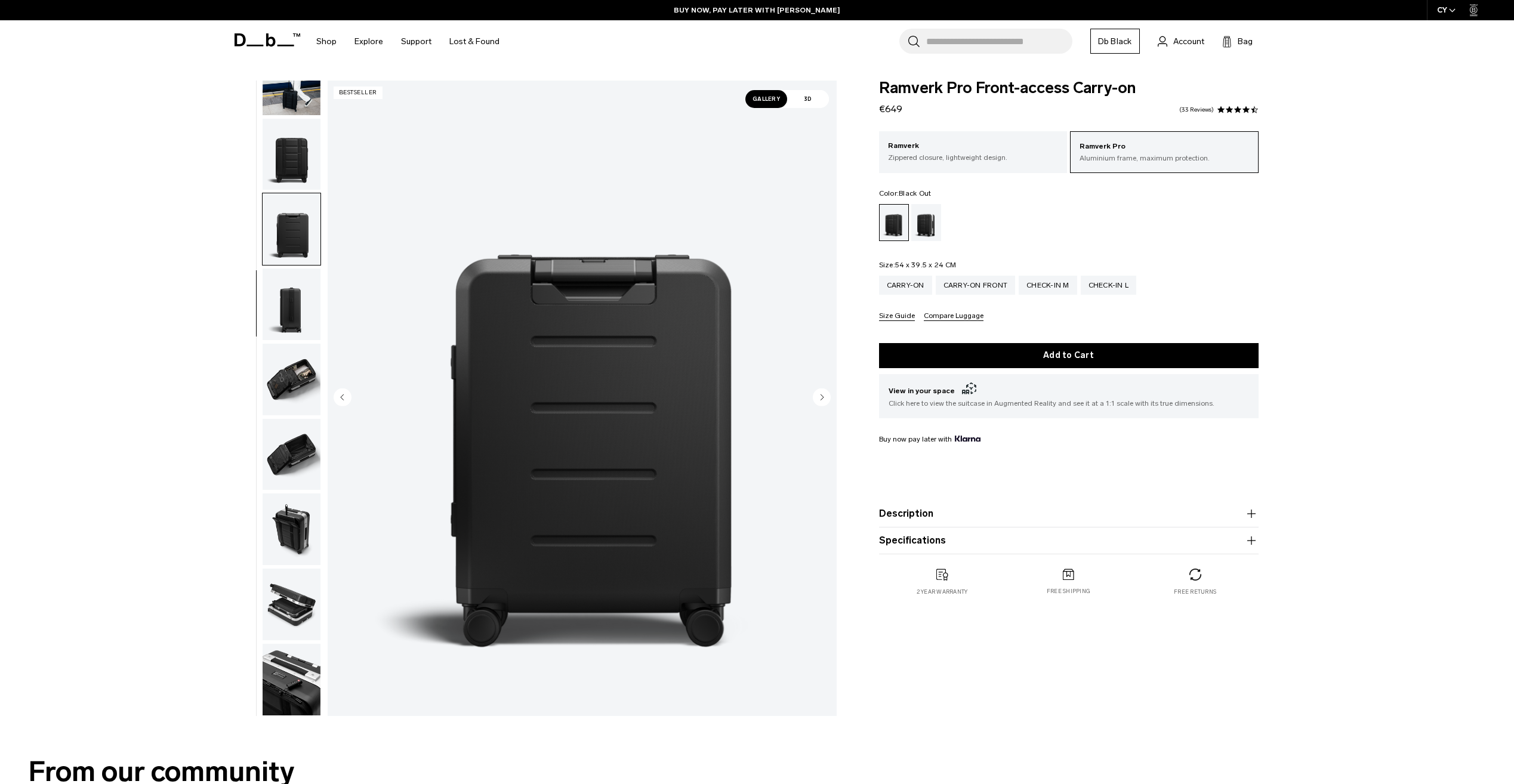
click at [281, 158] on img "button" at bounding box center [291, 154] width 58 height 72
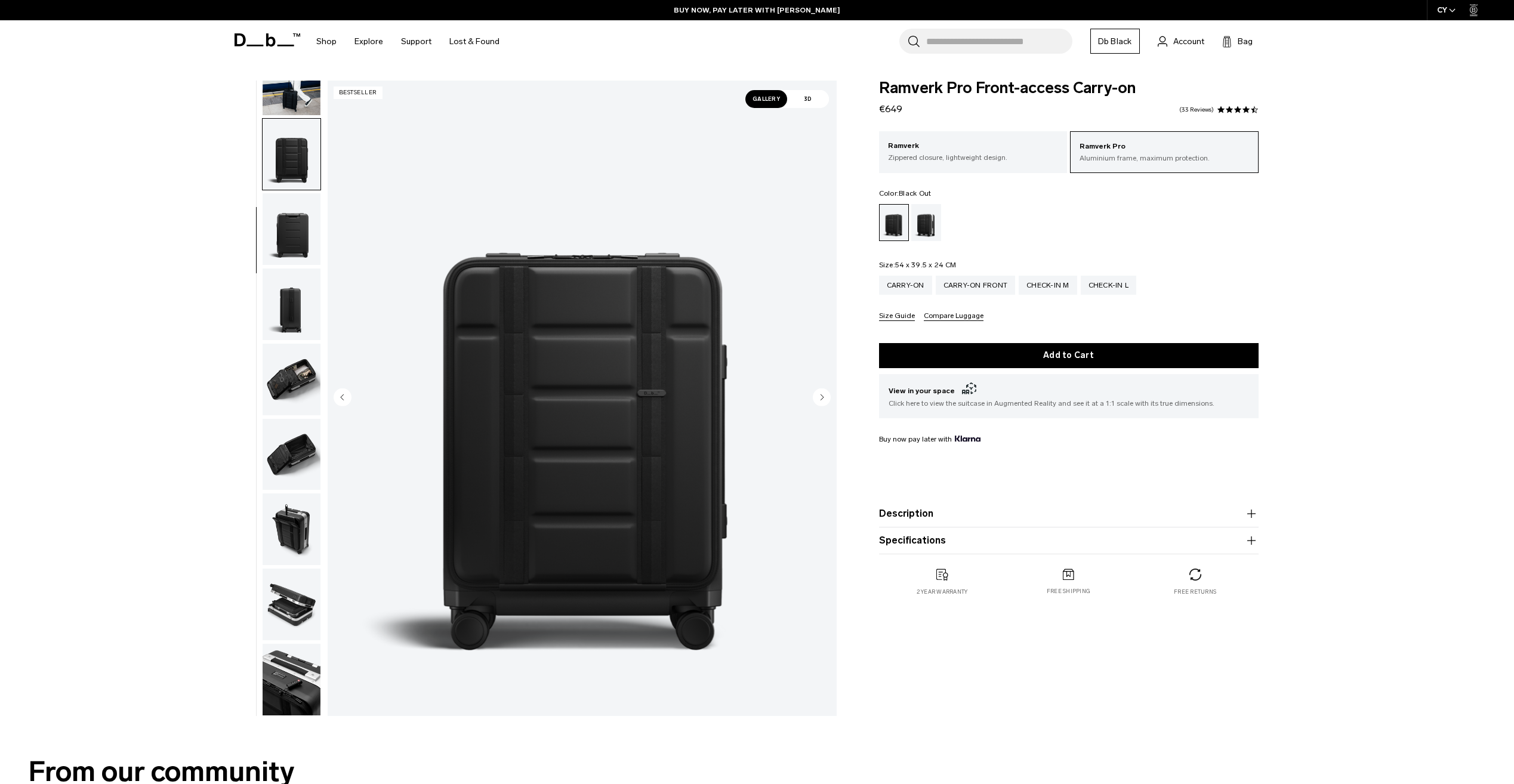
click at [309, 610] on img "button" at bounding box center [291, 604] width 58 height 72
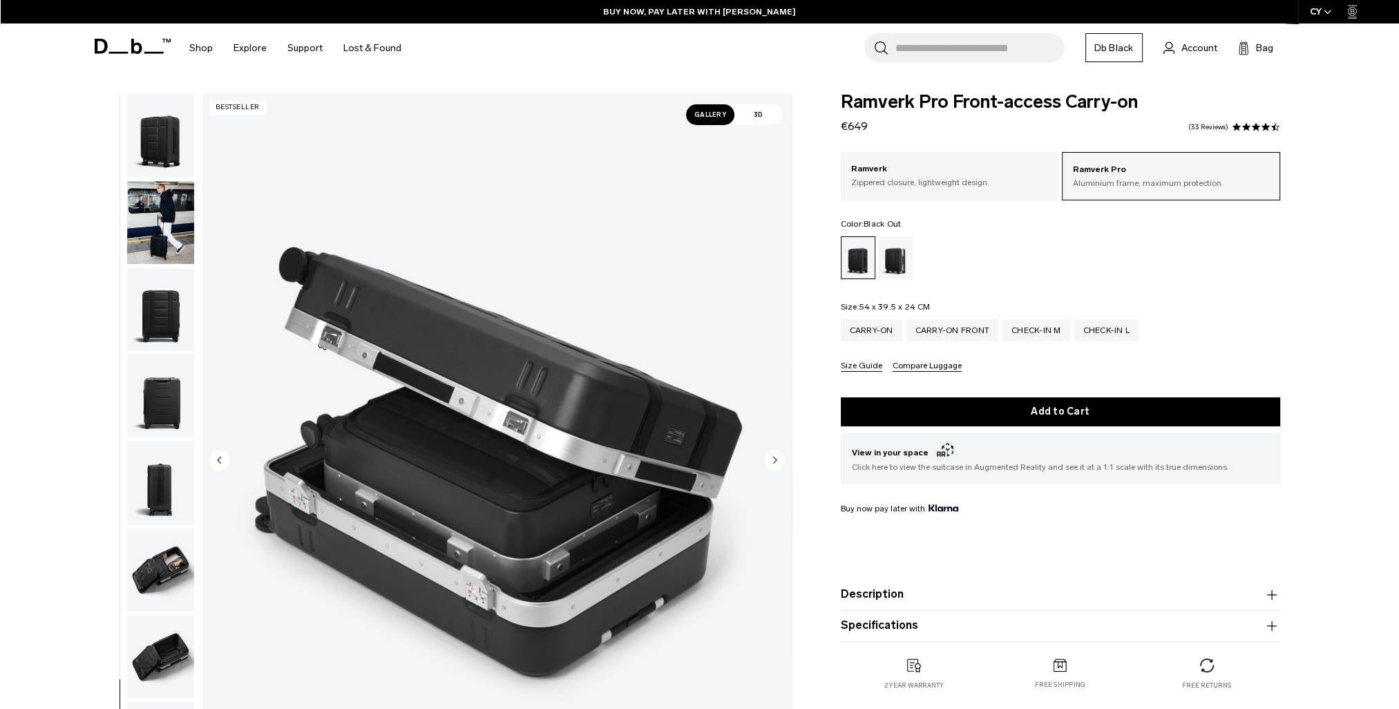
click at [161, 305] on img "button" at bounding box center [160, 309] width 67 height 83
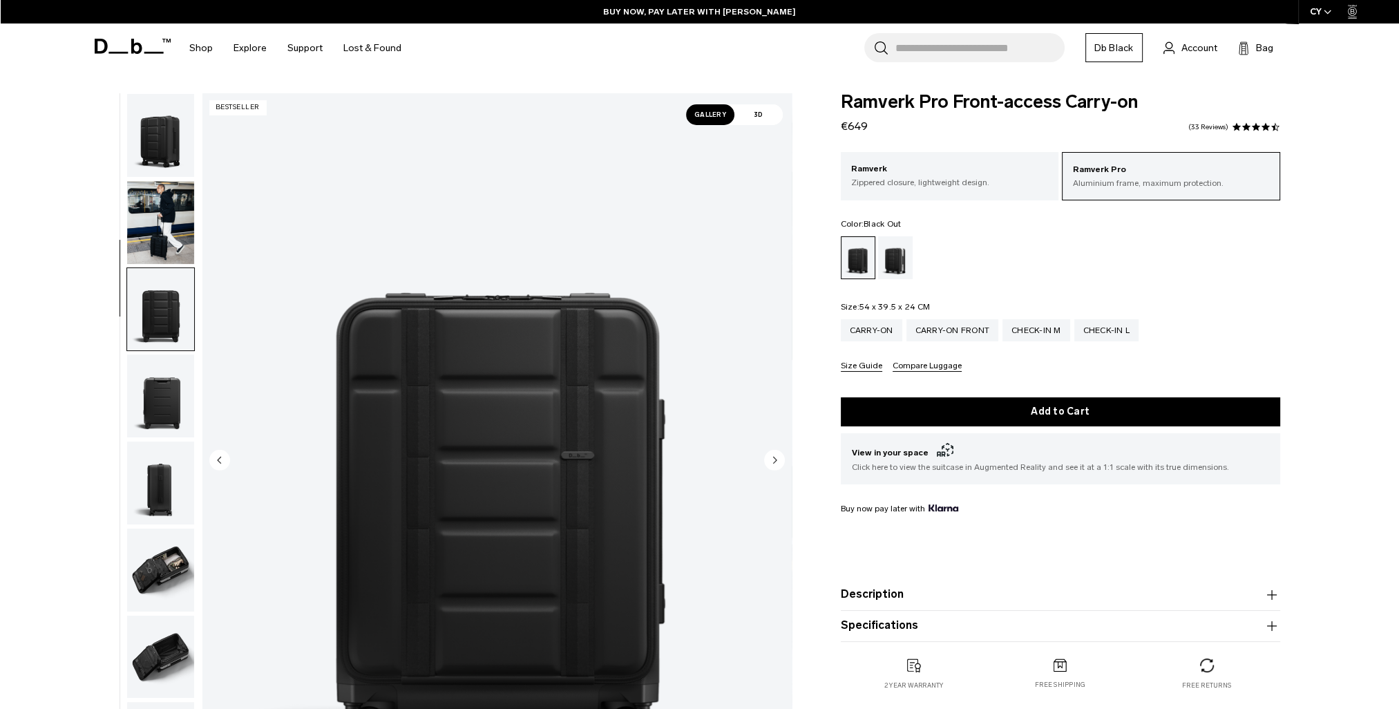
scroll to position [131, 0]
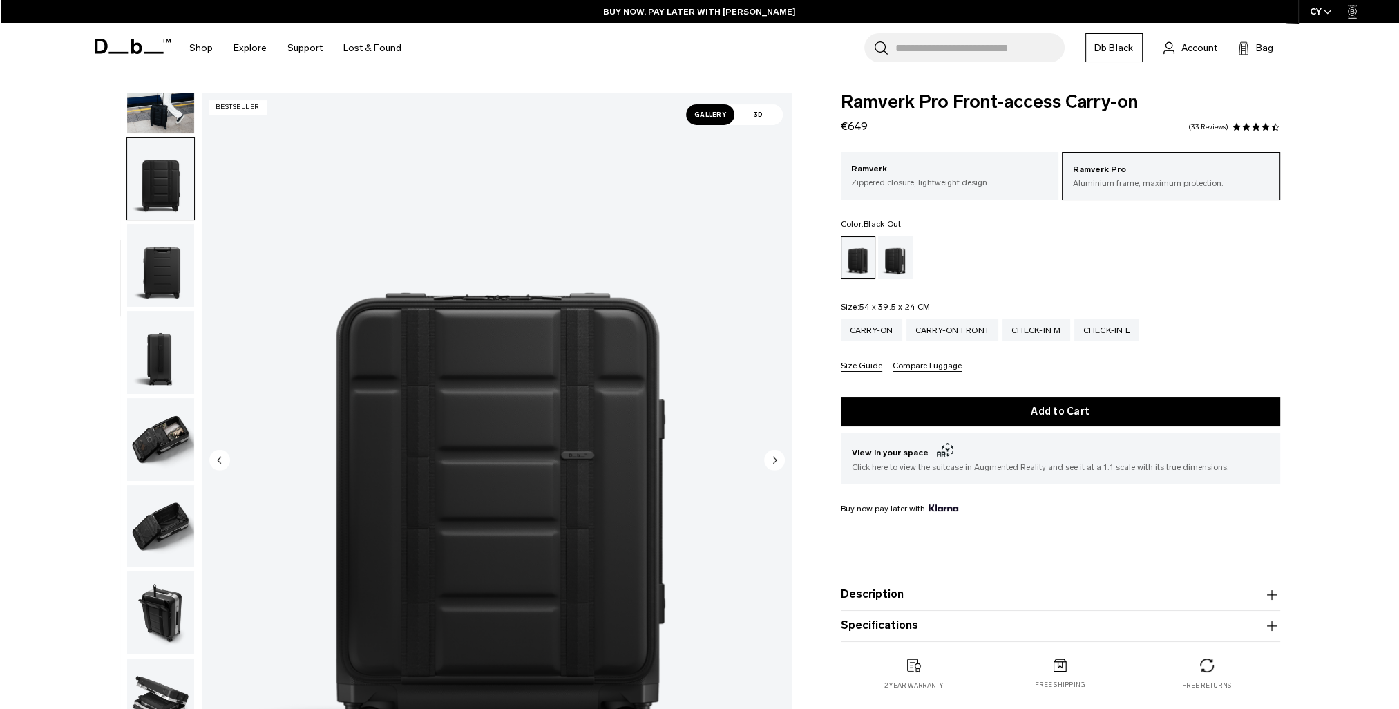
click at [174, 403] on img "button" at bounding box center [160, 439] width 67 height 83
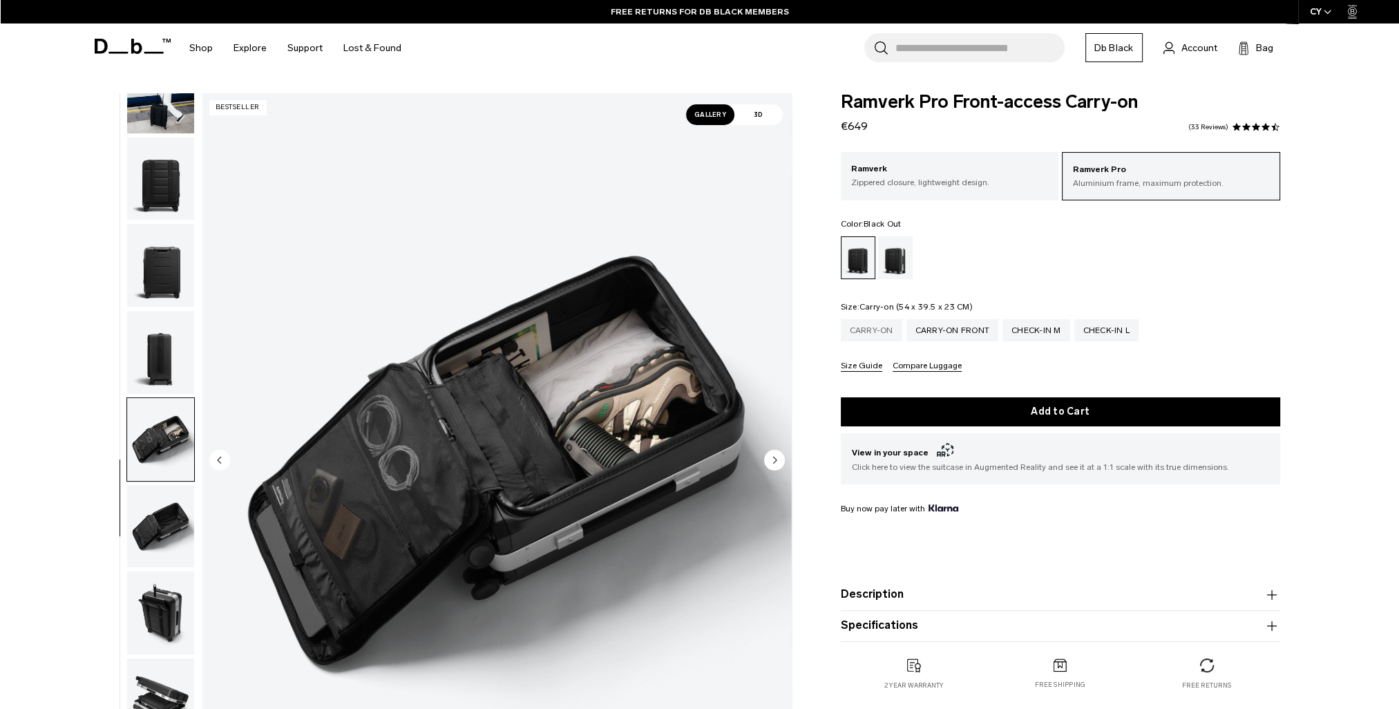
click at [884, 327] on div "Carry-on" at bounding box center [871, 330] width 61 height 22
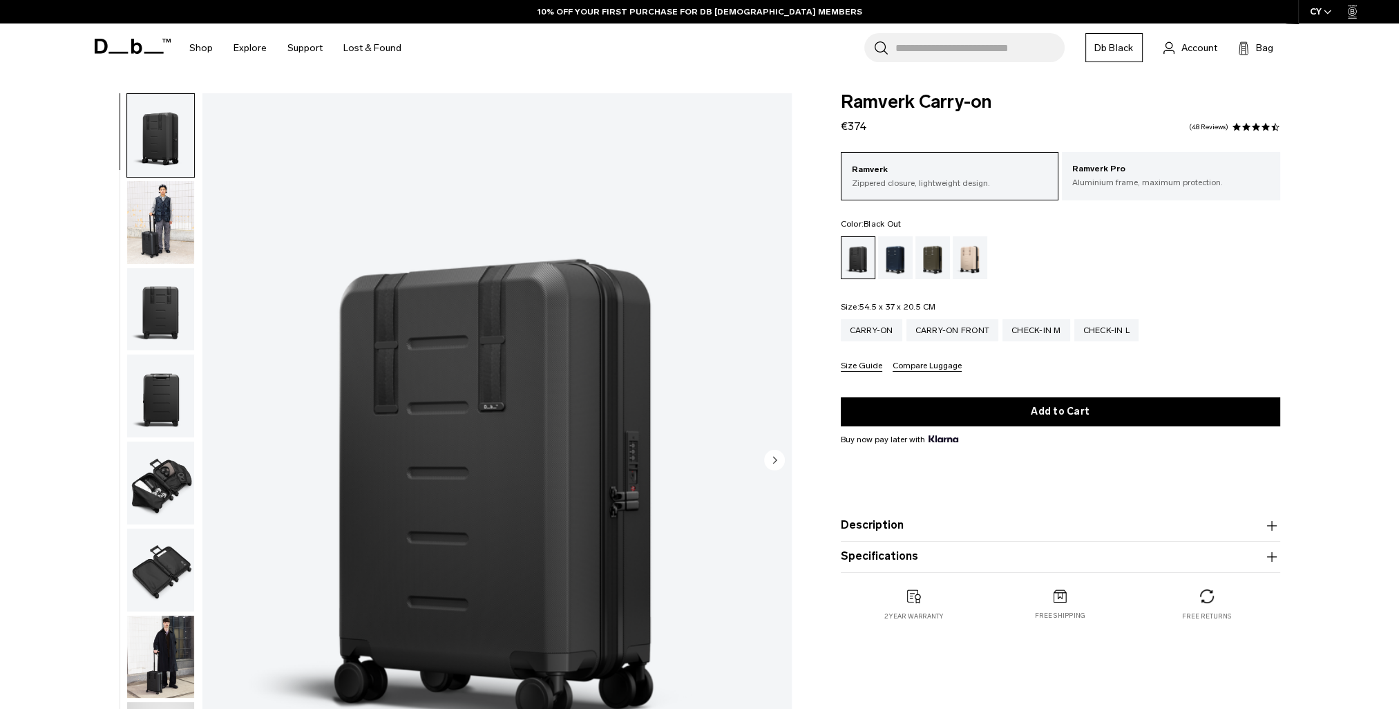
click at [1130, 184] on p "Aluminium frame, maximum protection." at bounding box center [1171, 182] width 198 height 12
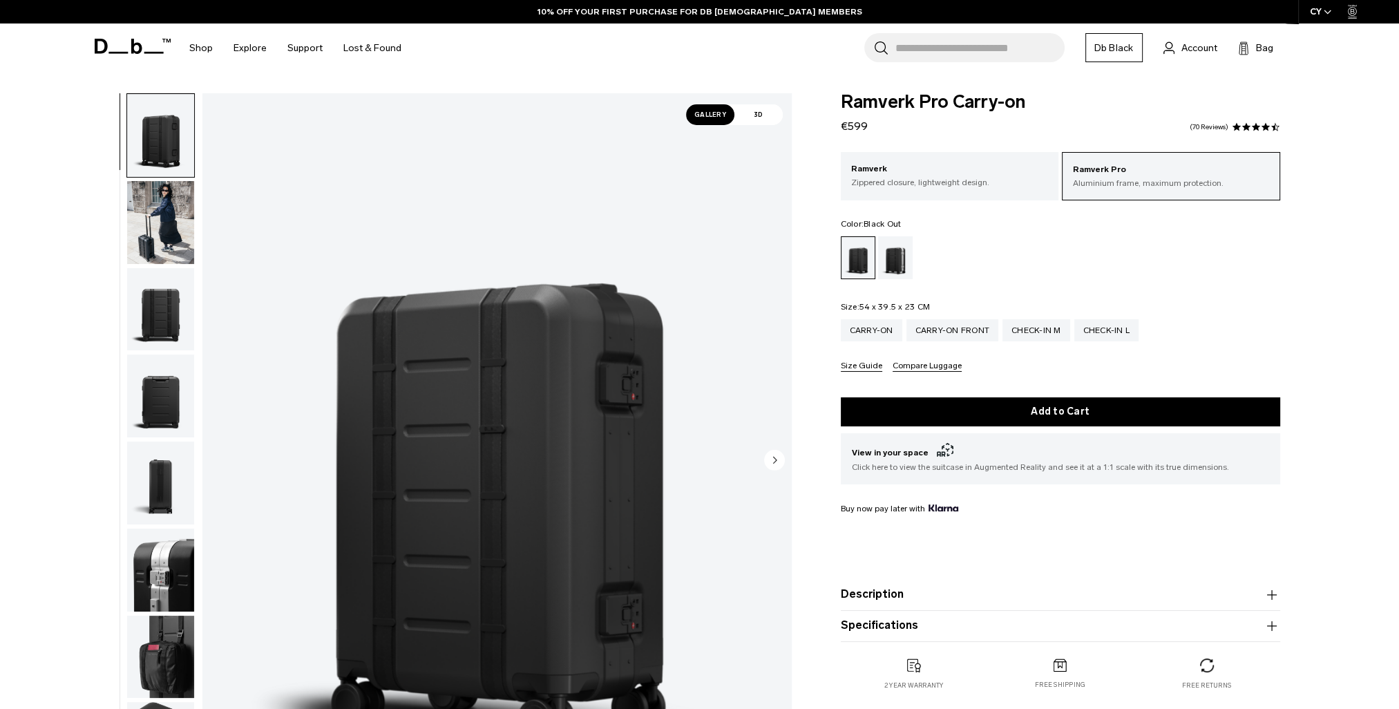
click at [156, 324] on img "button" at bounding box center [160, 309] width 67 height 83
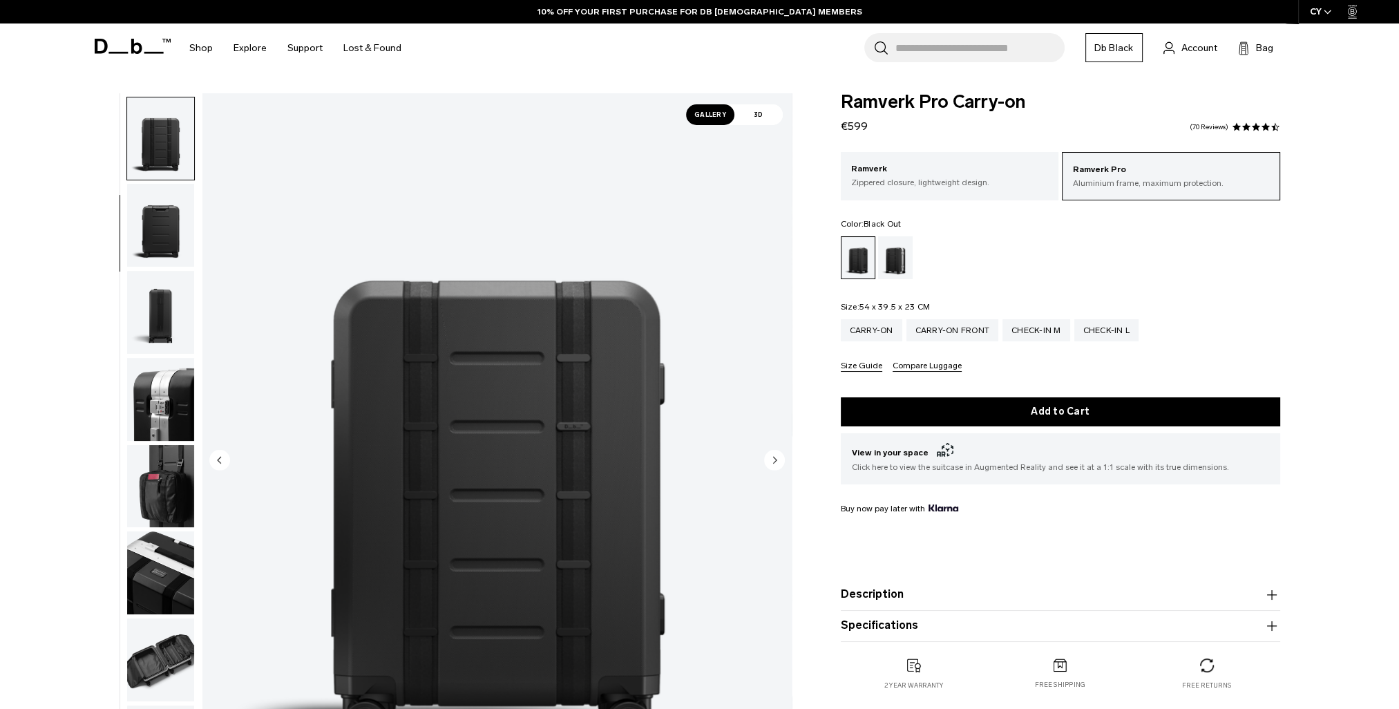
scroll to position [174, 0]
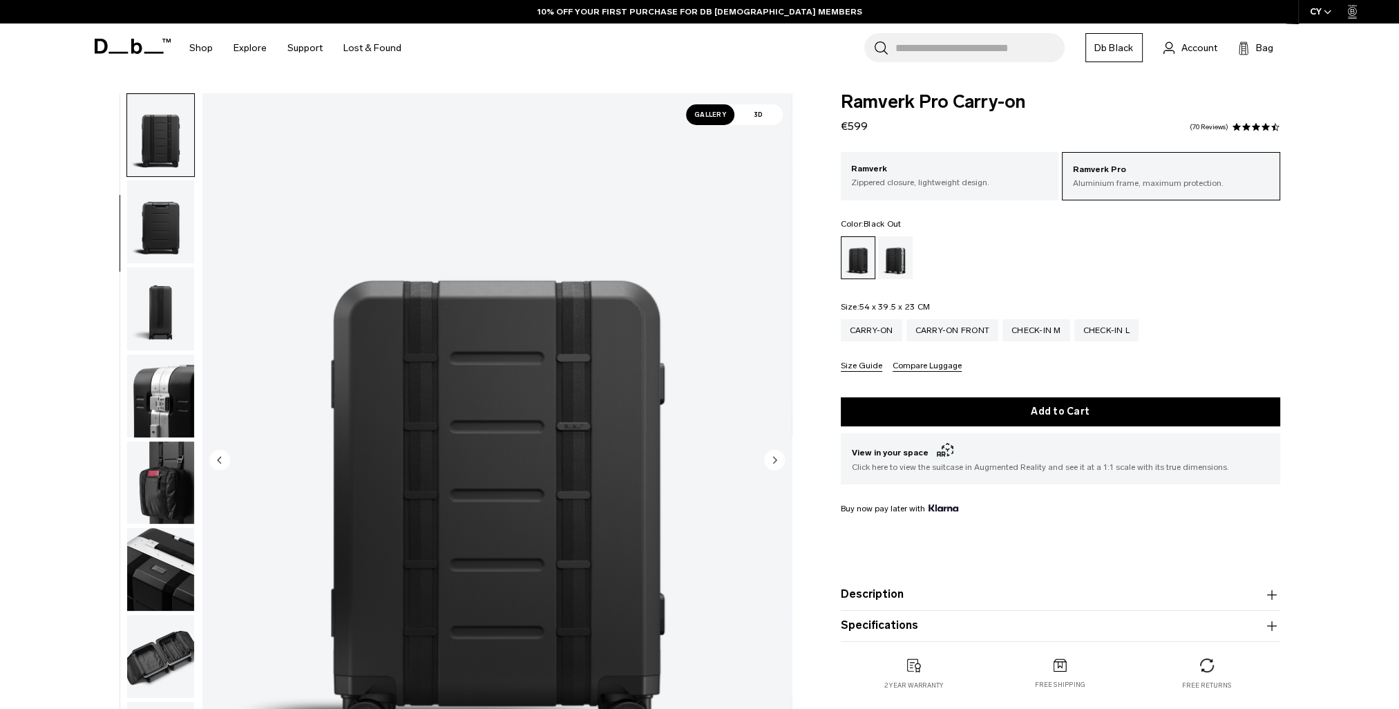
click at [153, 391] on img "button" at bounding box center [160, 395] width 67 height 83
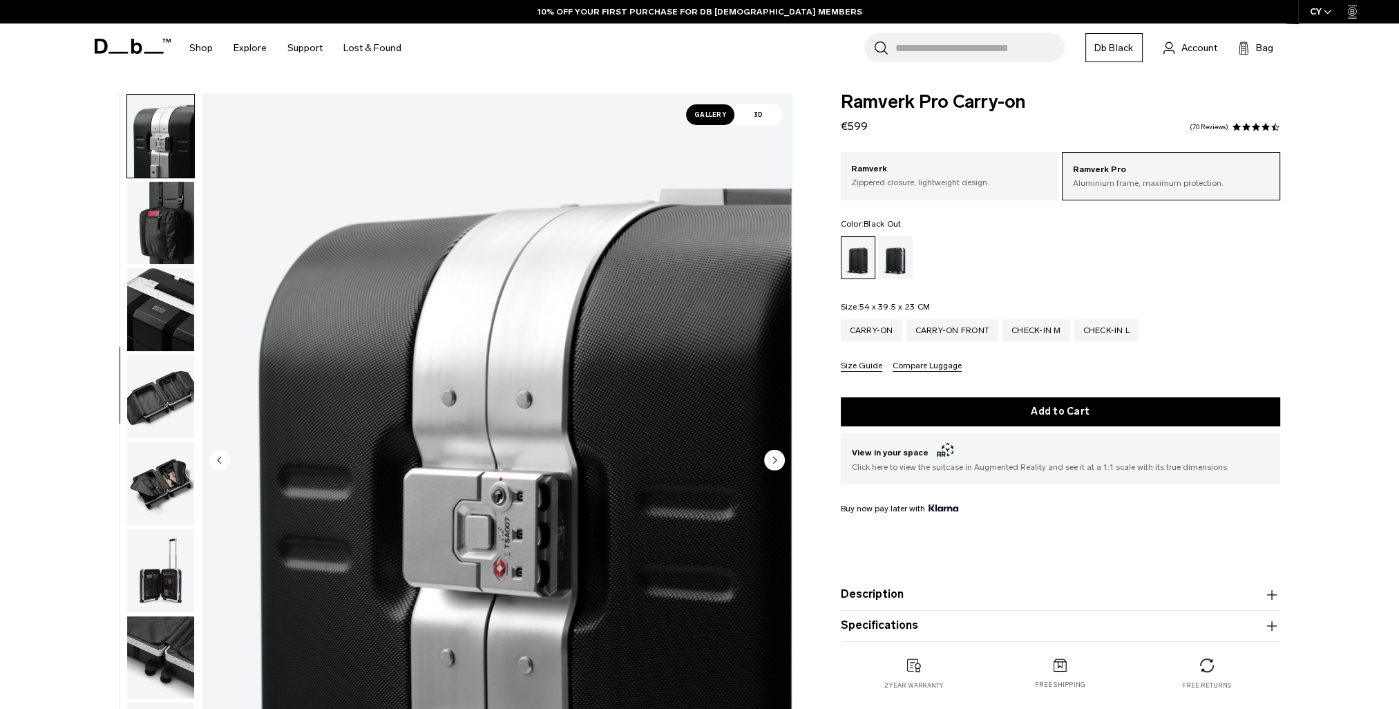
click at [168, 442] on img "button" at bounding box center [160, 483] width 67 height 83
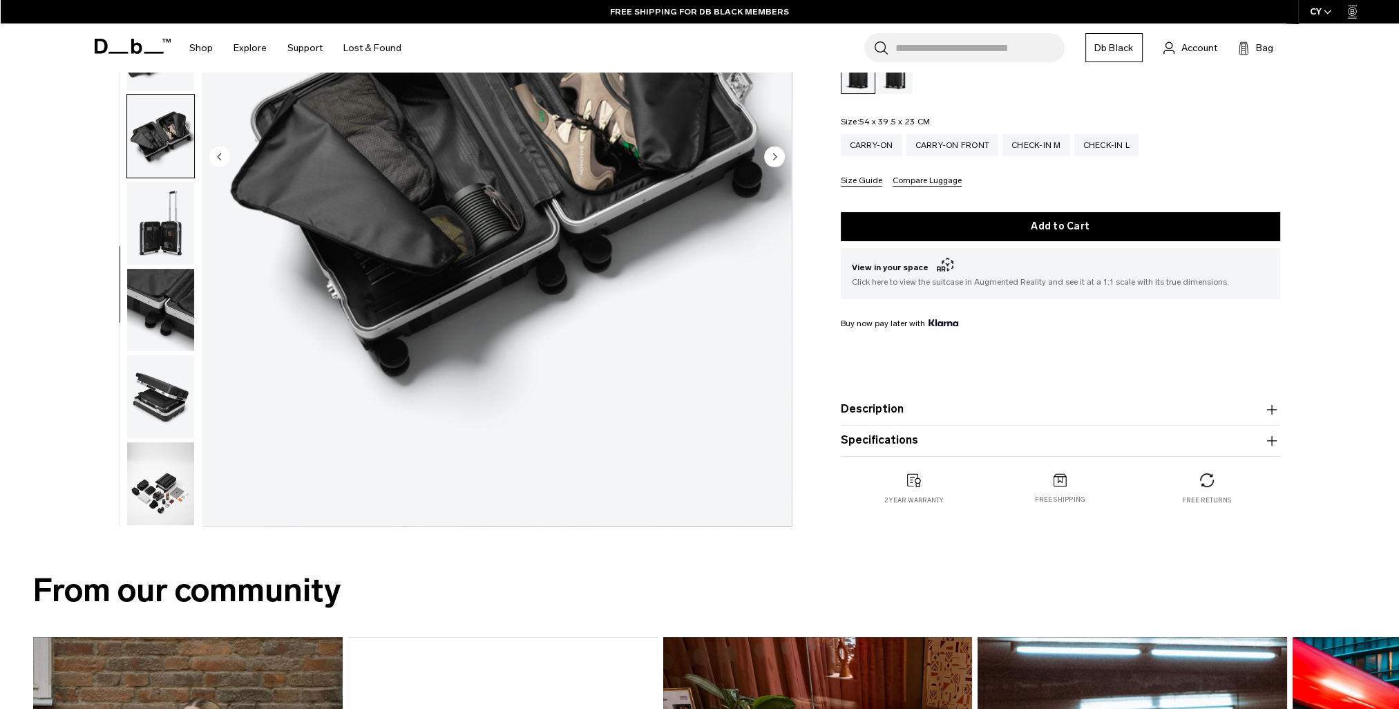
scroll to position [345, 0]
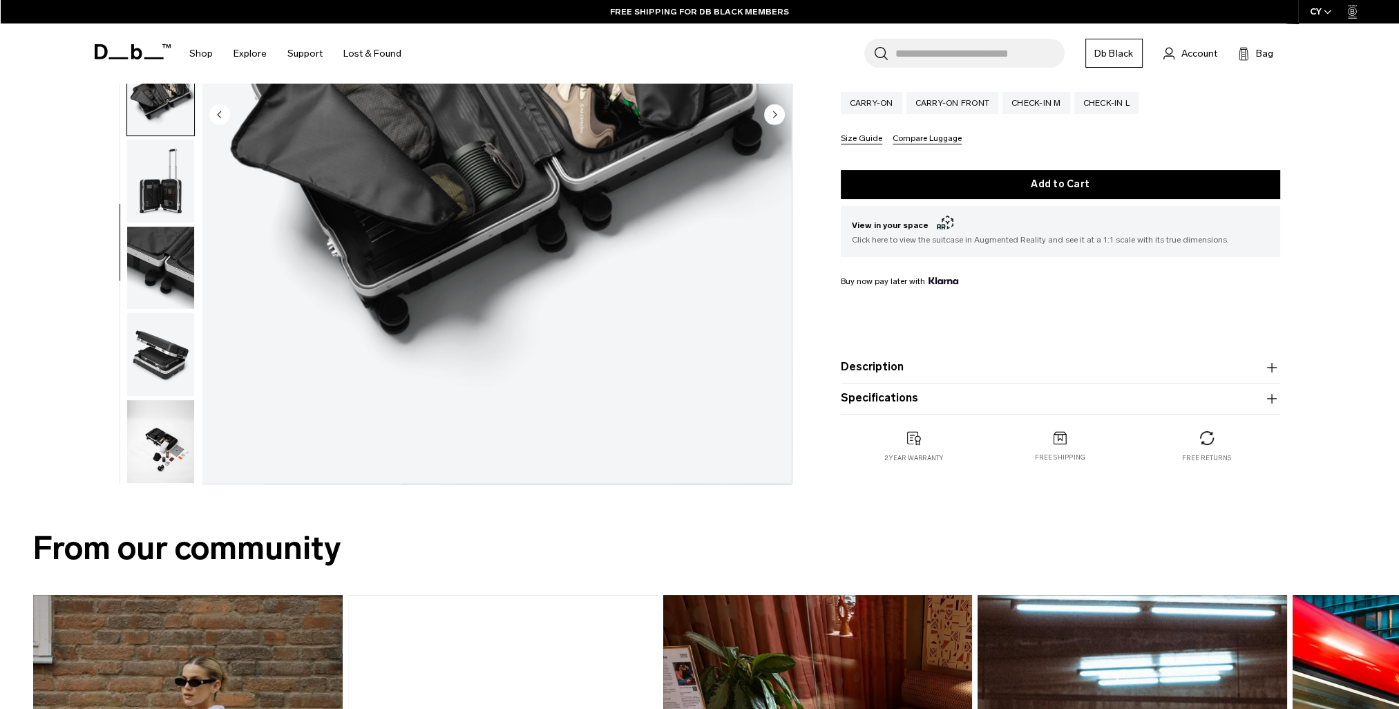
click at [1273, 404] on icon "button" at bounding box center [1272, 398] width 17 height 17
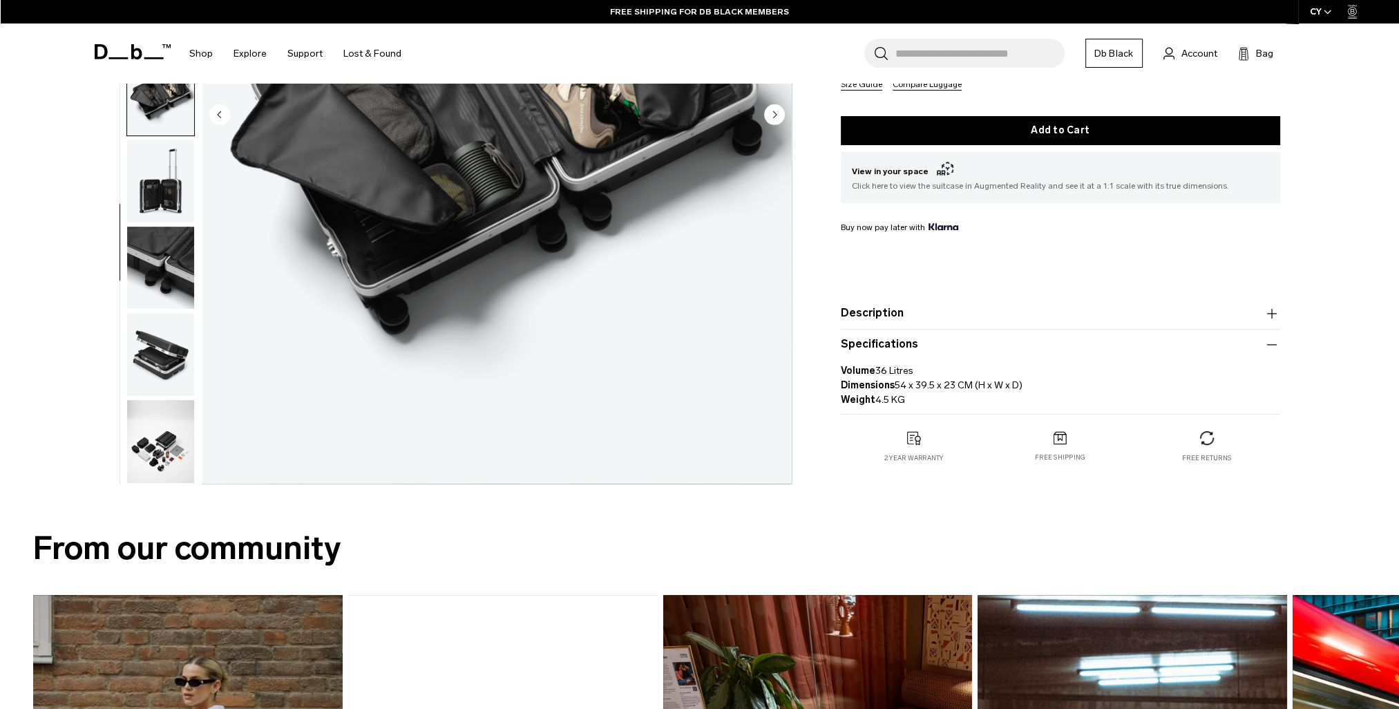
click at [1271, 314] on icon "button" at bounding box center [1271, 313] width 10 height 1
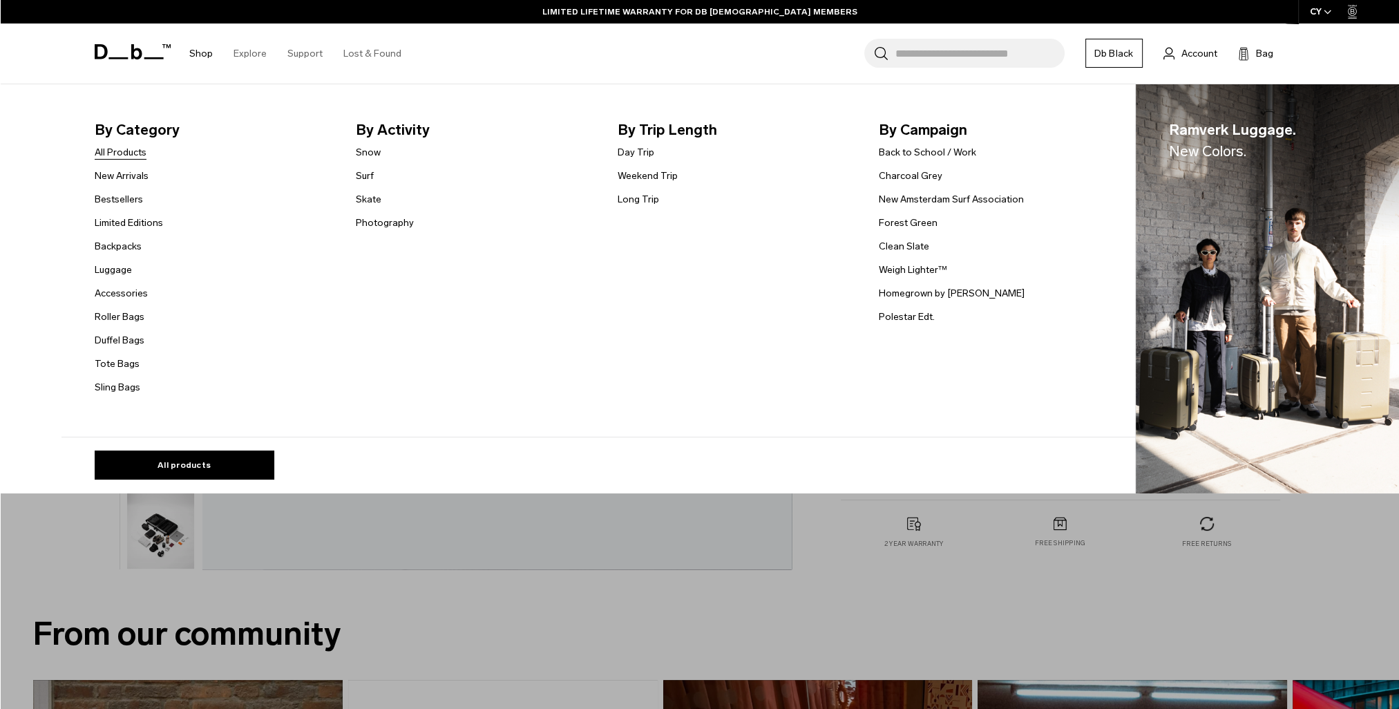
click at [141, 150] on link "All Products" at bounding box center [121, 152] width 52 height 15
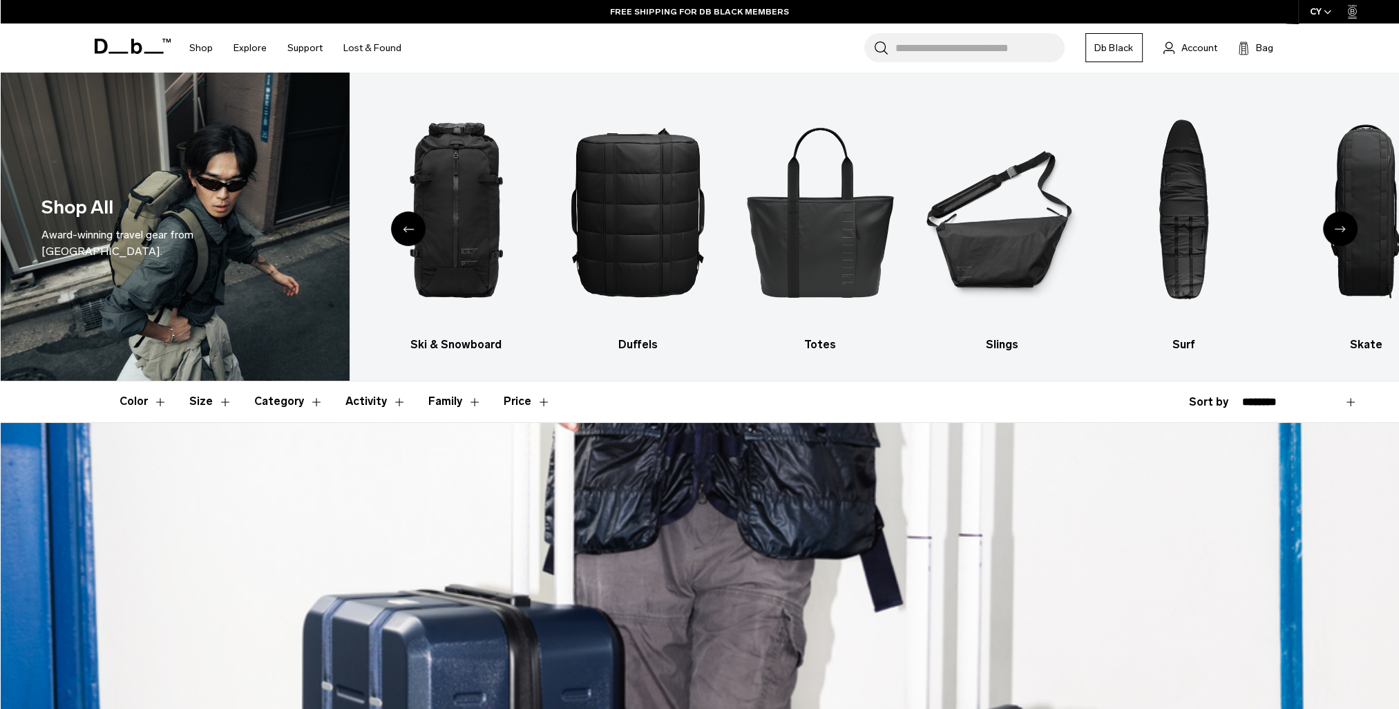
click at [1208, 404] on div "**********" at bounding box center [1273, 402] width 169 height 17
click at [1200, 402] on div "**********" at bounding box center [1273, 402] width 169 height 17
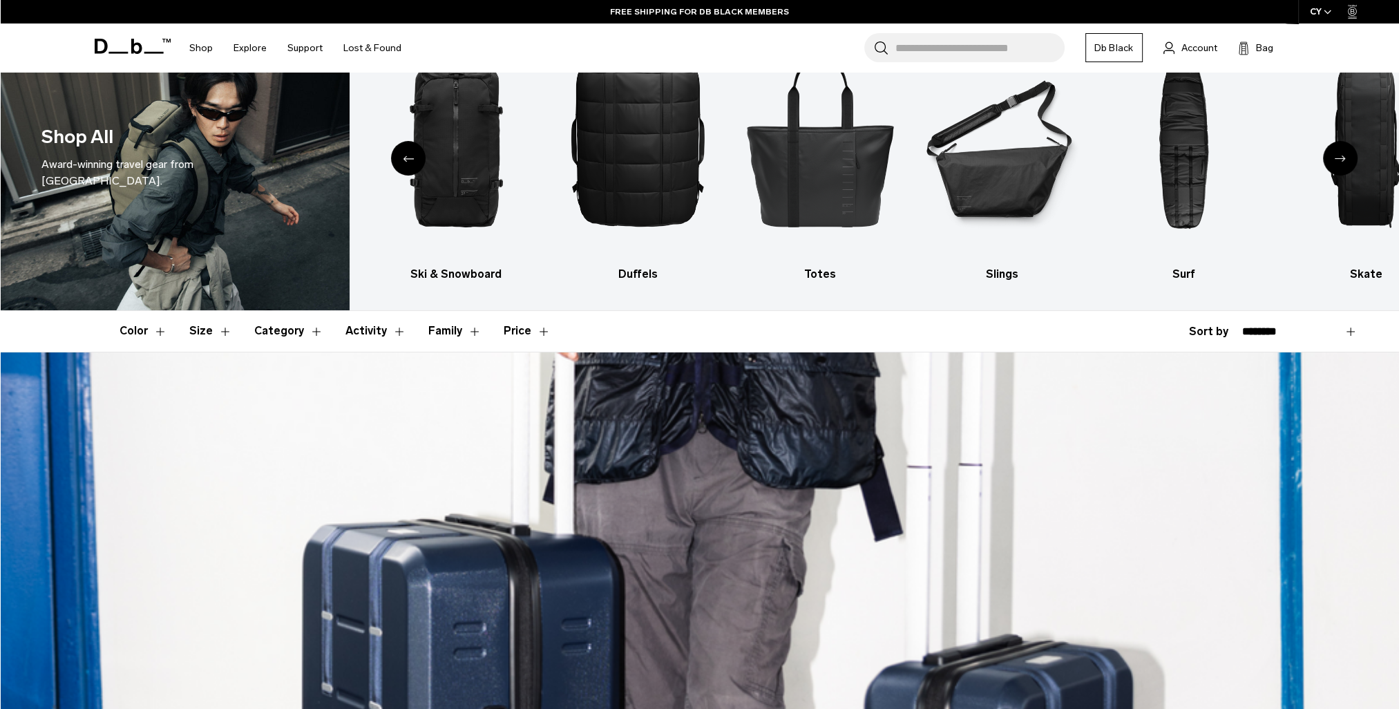
scroll to position [207, 0]
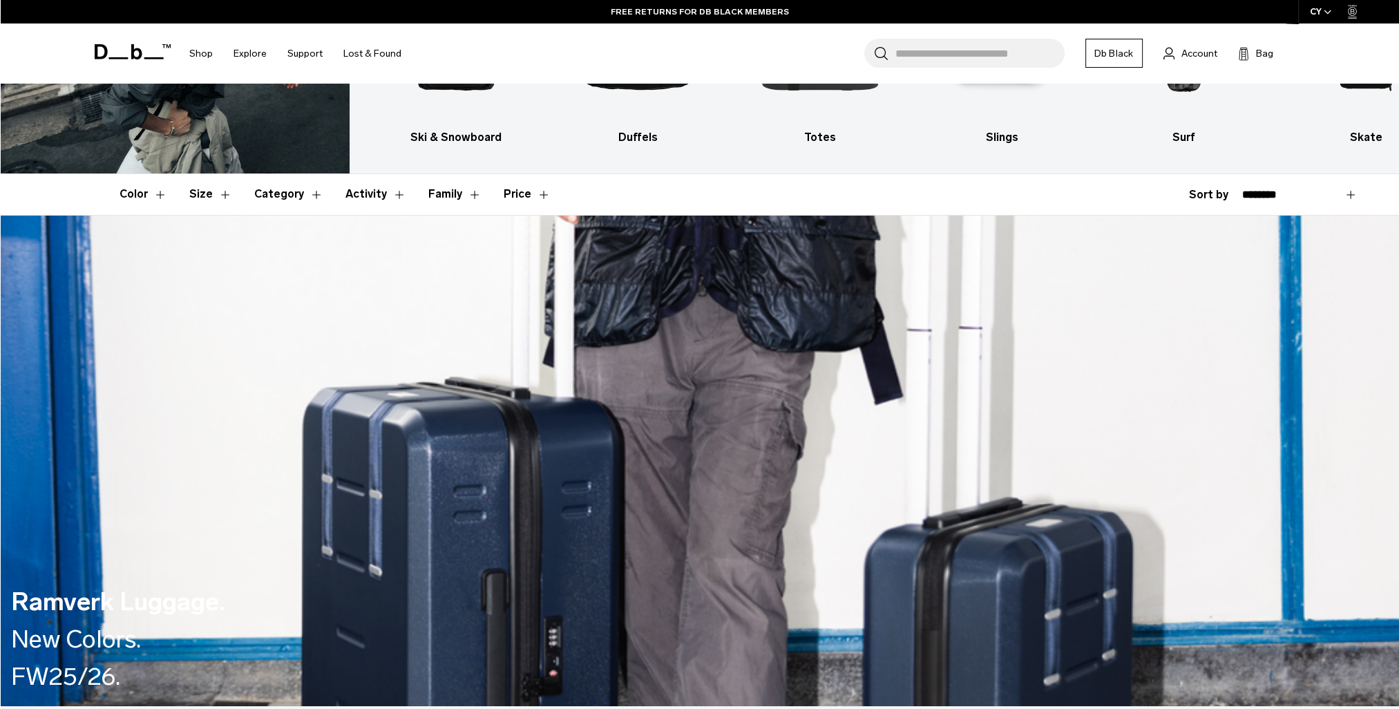
click at [1219, 198] on div "**********" at bounding box center [1273, 195] width 169 height 17
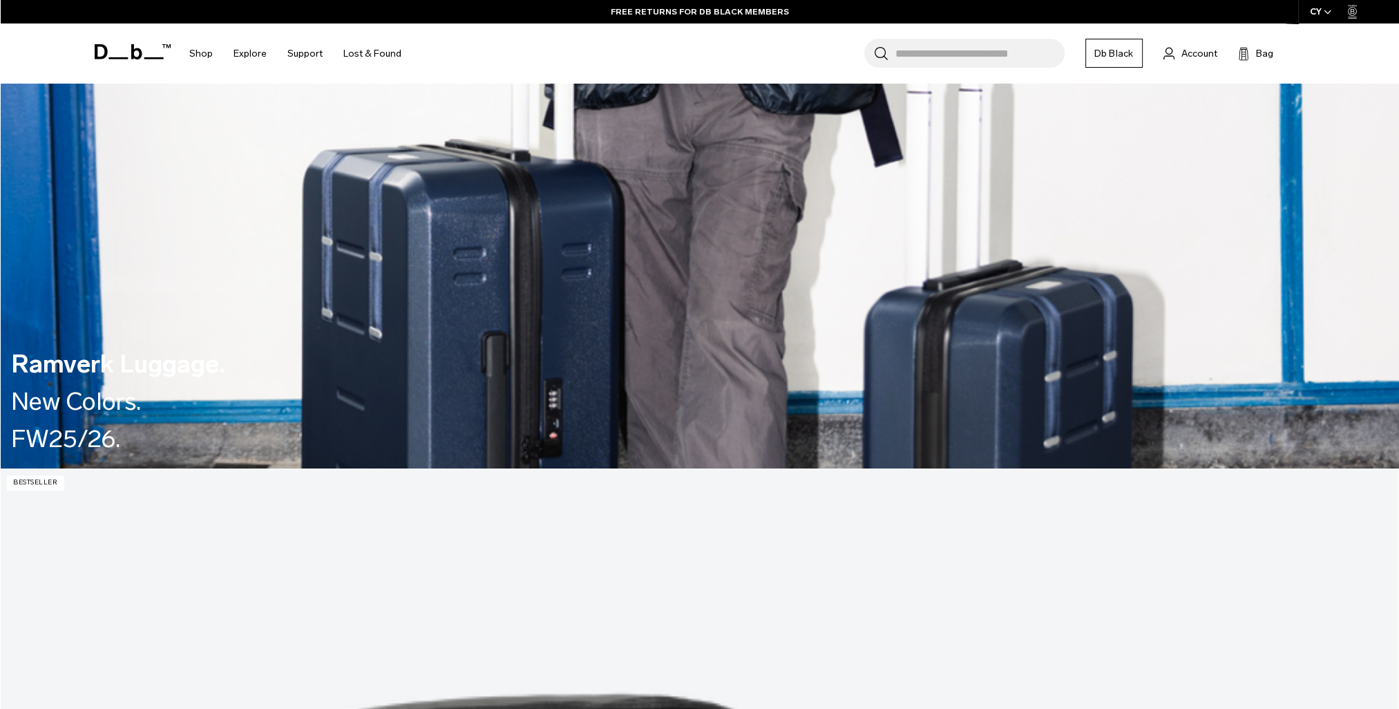
scroll to position [276, 0]
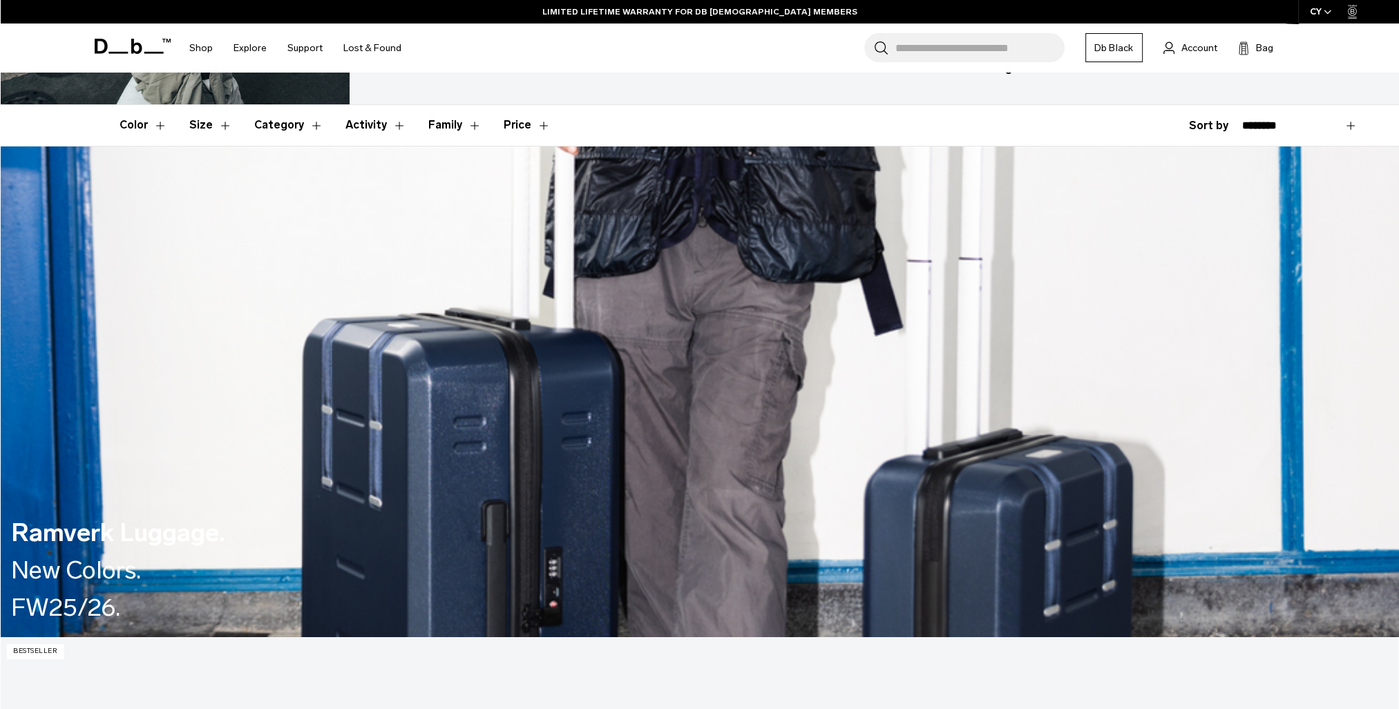
click at [515, 122] on button "Price" at bounding box center [527, 125] width 47 height 40
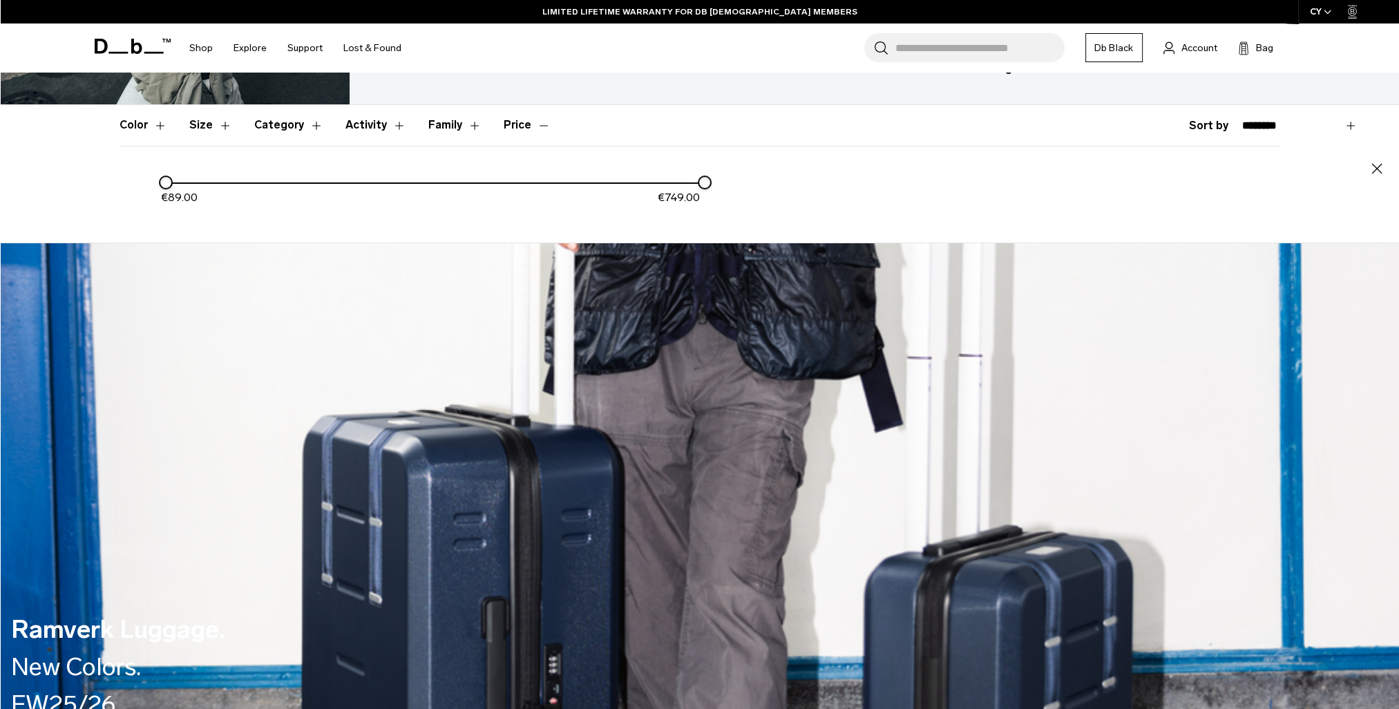
click at [1199, 124] on div "**********" at bounding box center [1273, 125] width 169 height 17
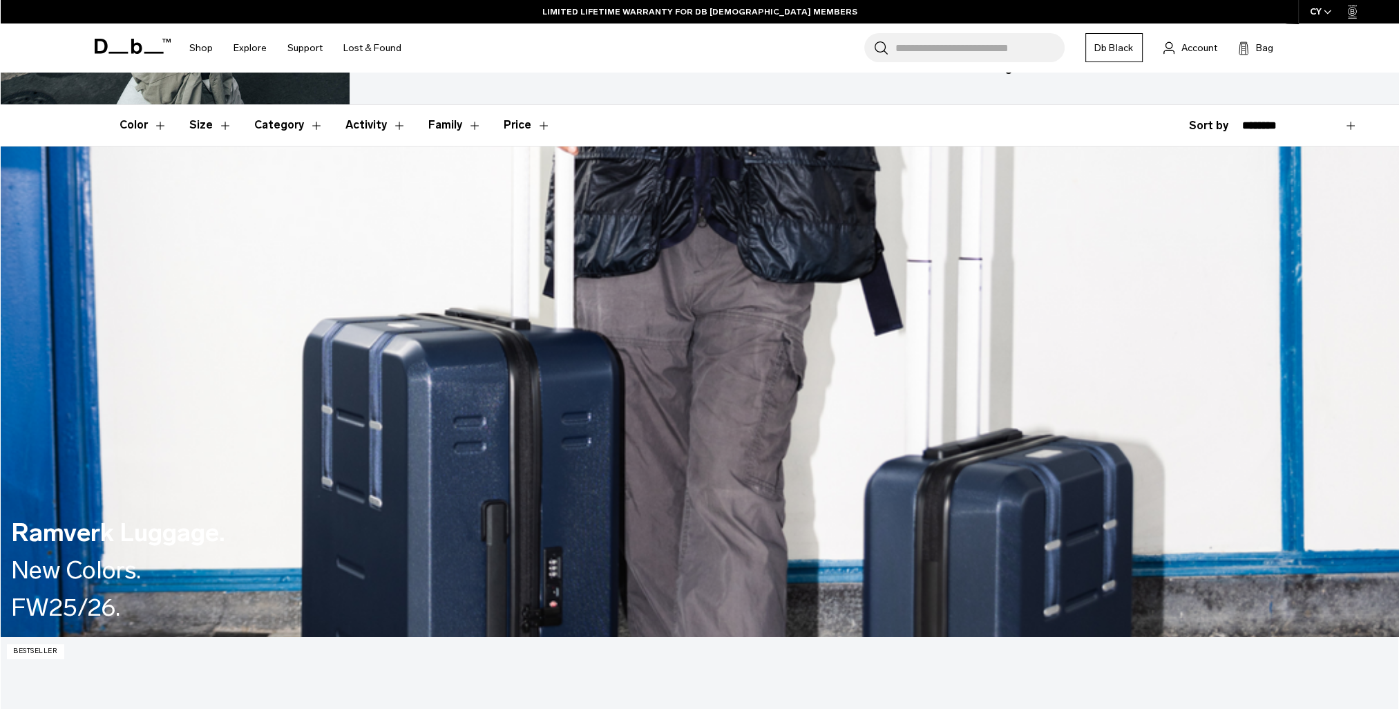
click at [1351, 128] on select "**********" at bounding box center [1299, 126] width 115 height 12
select select "**********"
click at [1242, 120] on select "**********" at bounding box center [1299, 126] width 115 height 12
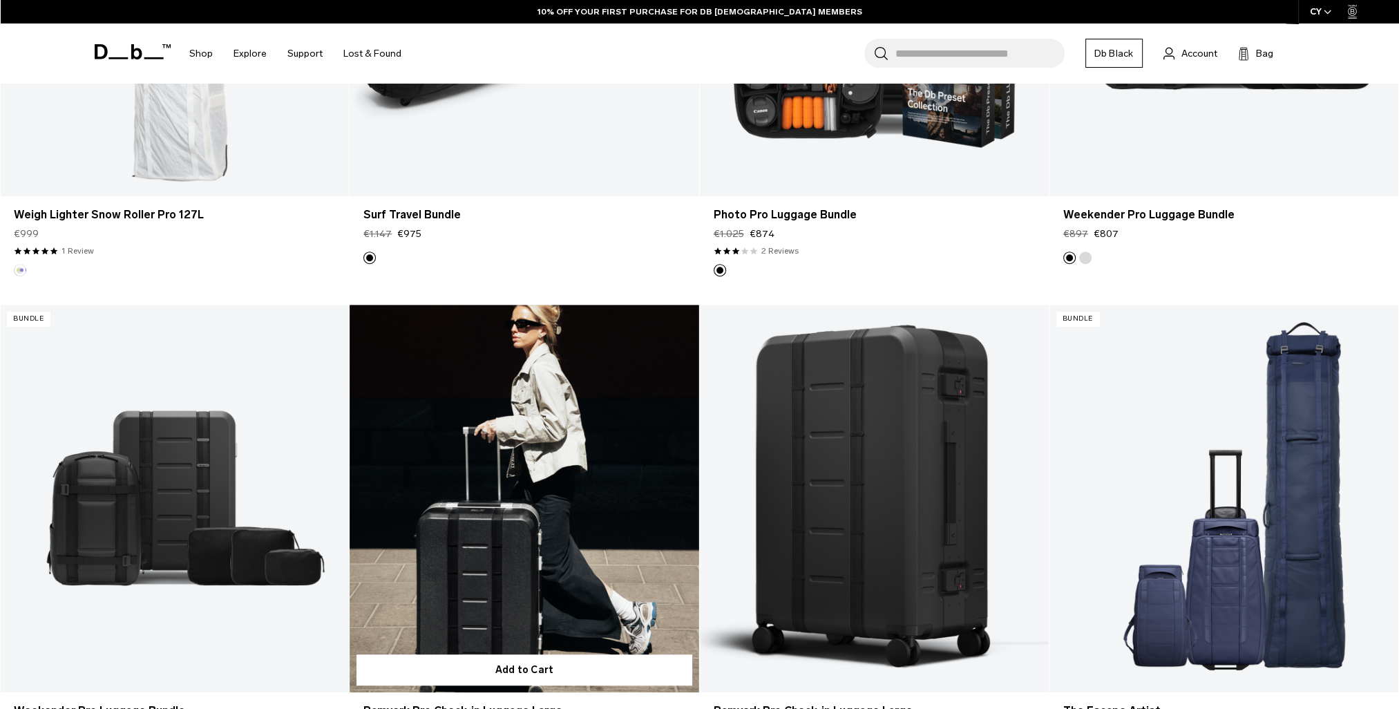
scroll to position [1313, 0]
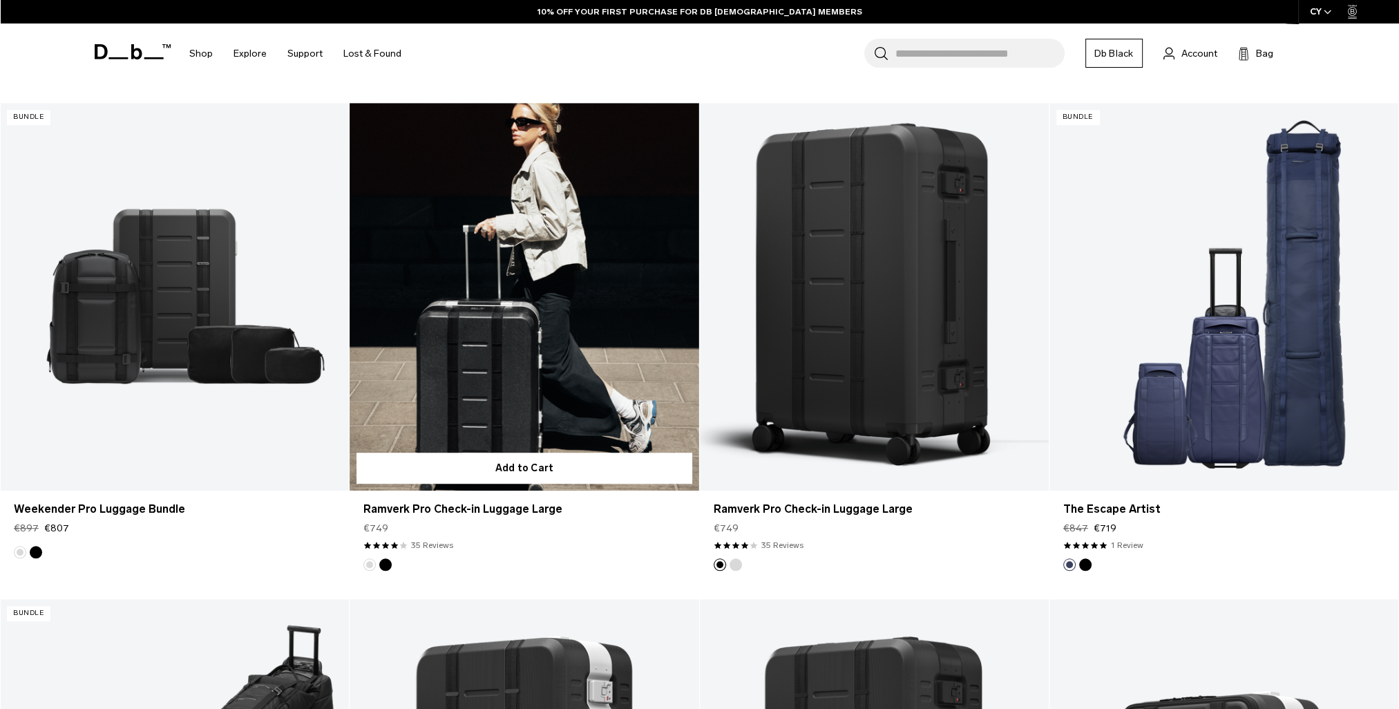
click at [492, 408] on link "Ramverk Pro Check-in Luggage Large" at bounding box center [524, 297] width 349 height 388
